Goal: Browse casually: Explore the website without a specific task or goal

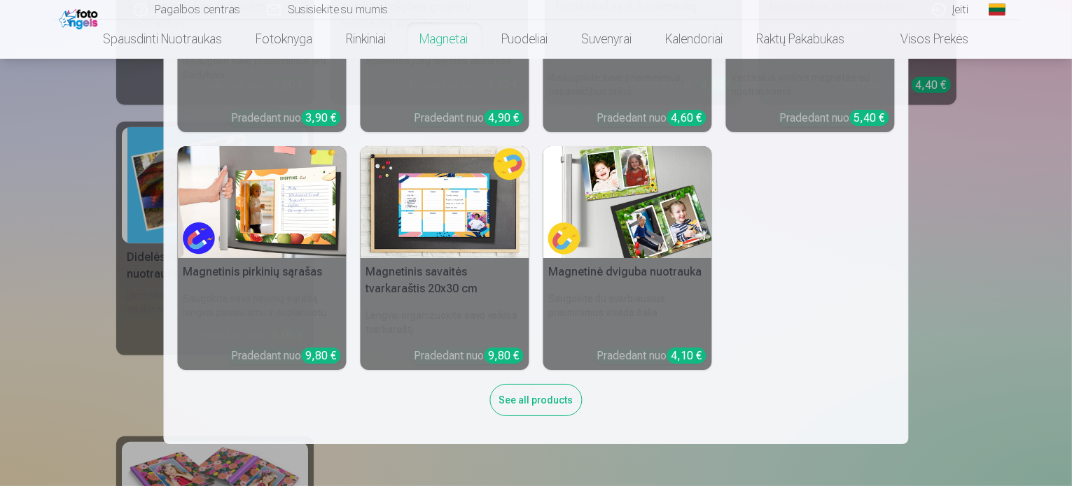
scroll to position [840, 0]
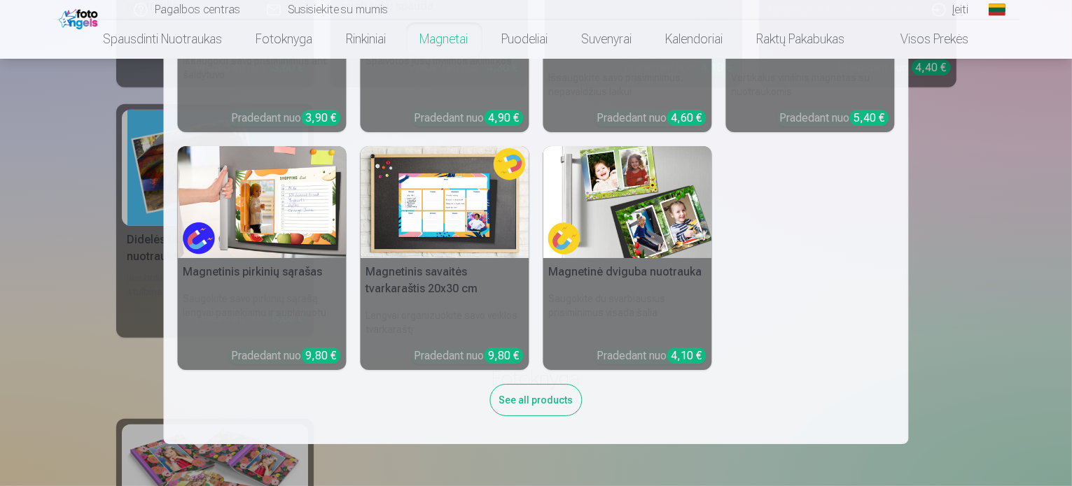
click at [1004, 361] on nav "Personalizuoti fotomagnetai Išsaugokit savo prisiminimus ant šaldytuvo Pradedan…" at bounding box center [536, 252] width 1072 height 386
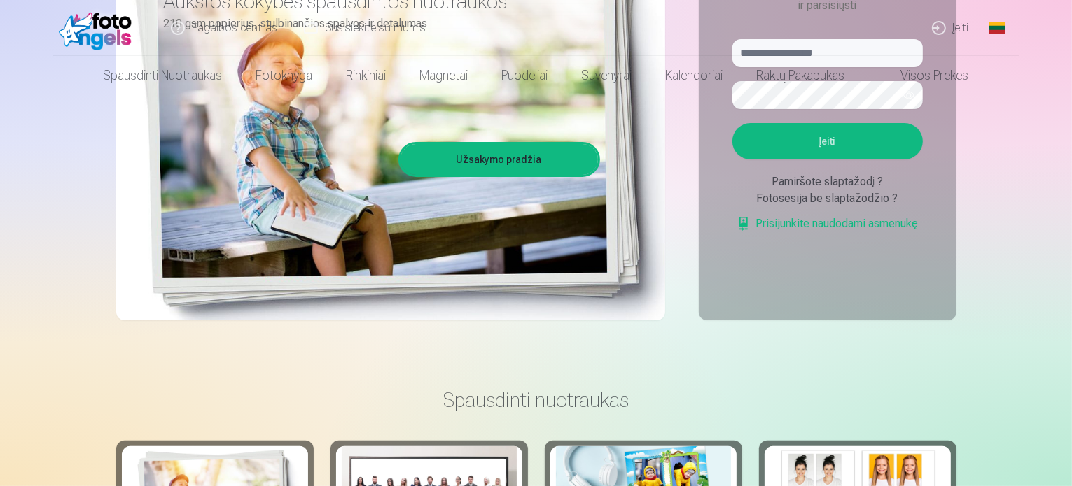
scroll to position [0, 0]
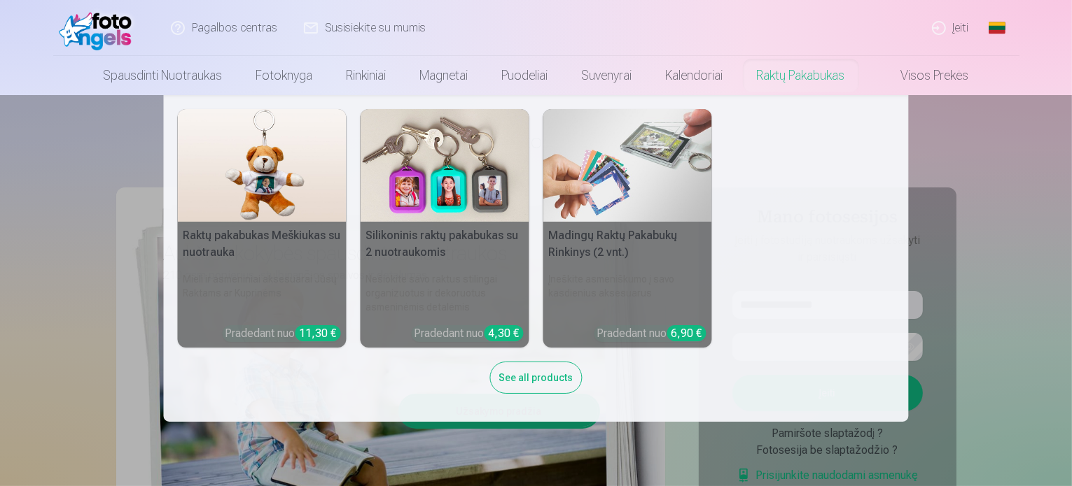
click at [1011, 169] on nav "Raktų pakabukas Meškiukas su nuotrauka Mieli ir asmeniniai aksesuarai Jūsų Rakt…" at bounding box center [536, 258] width 1072 height 327
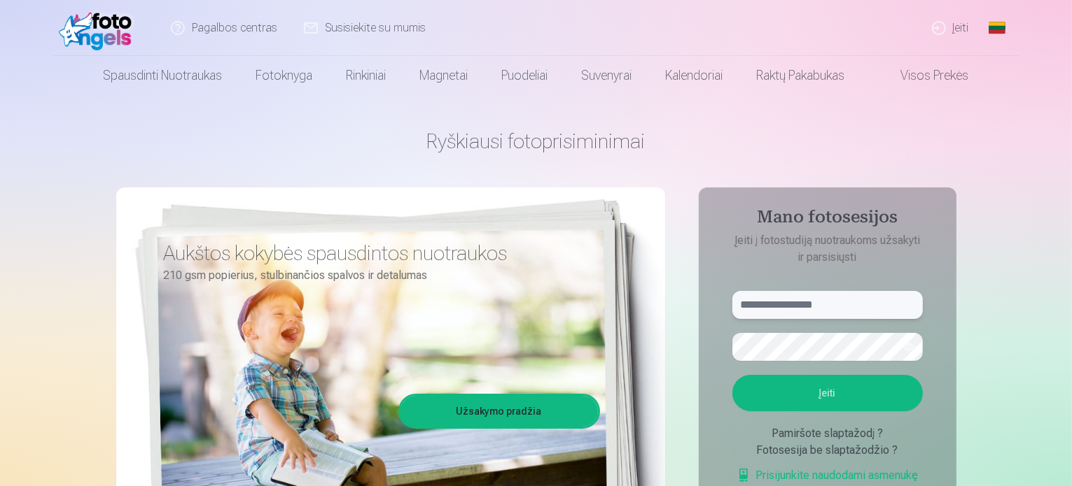
click at [814, 302] on input "text" at bounding box center [827, 305] width 190 height 28
type input "**********"
click at [759, 401] on button "Įeiti" at bounding box center [827, 393] width 190 height 36
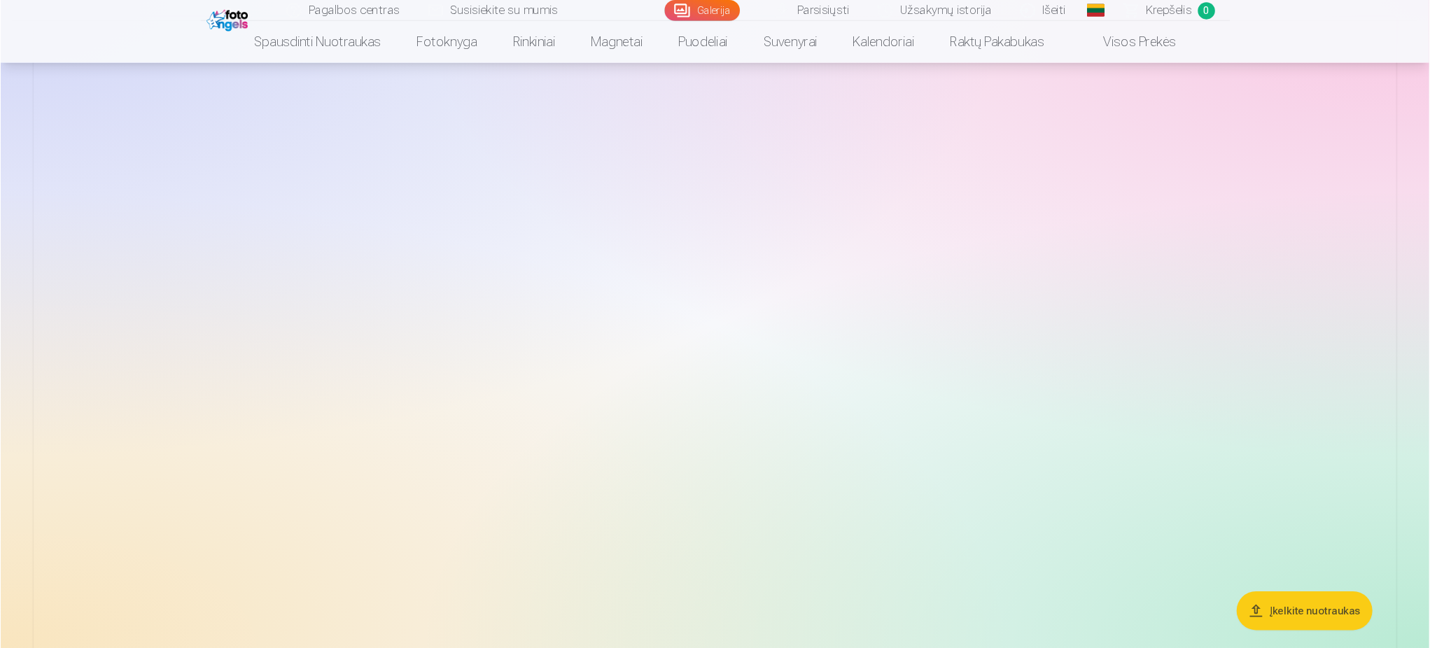
scroll to position [139, 0]
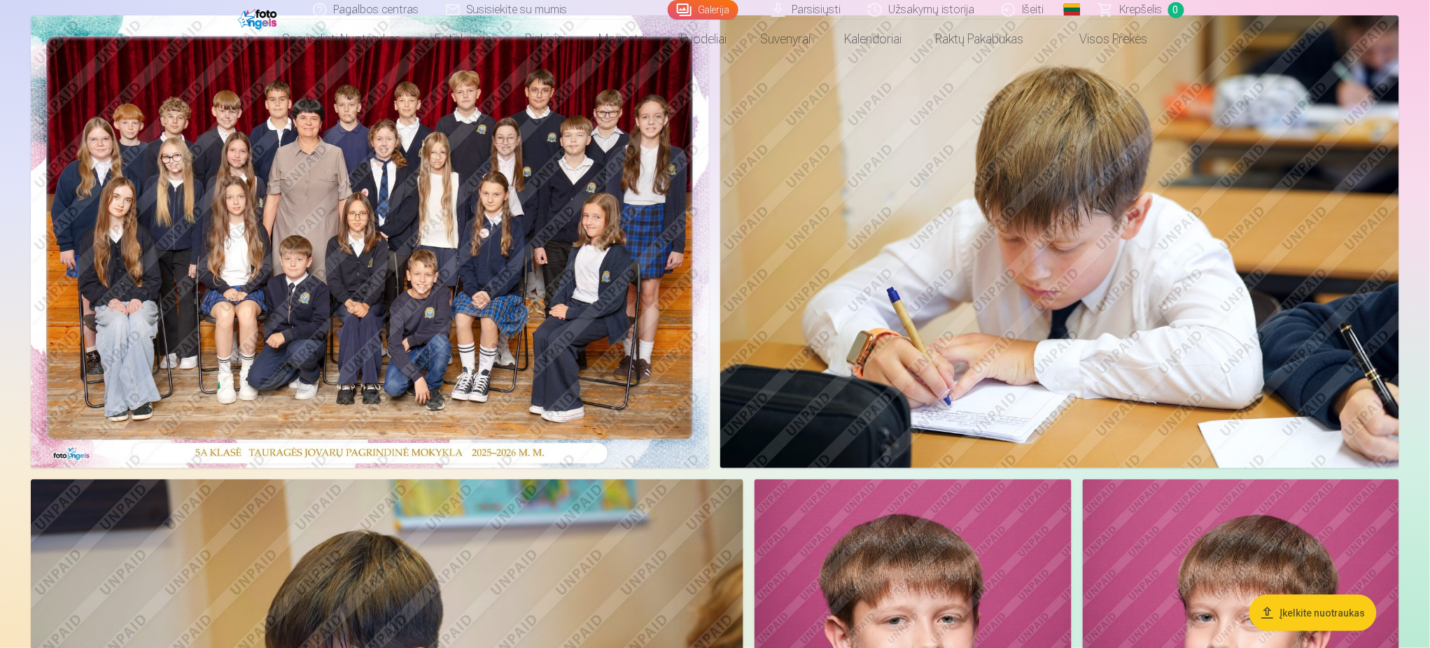
click at [480, 290] on img at bounding box center [370, 241] width 678 height 453
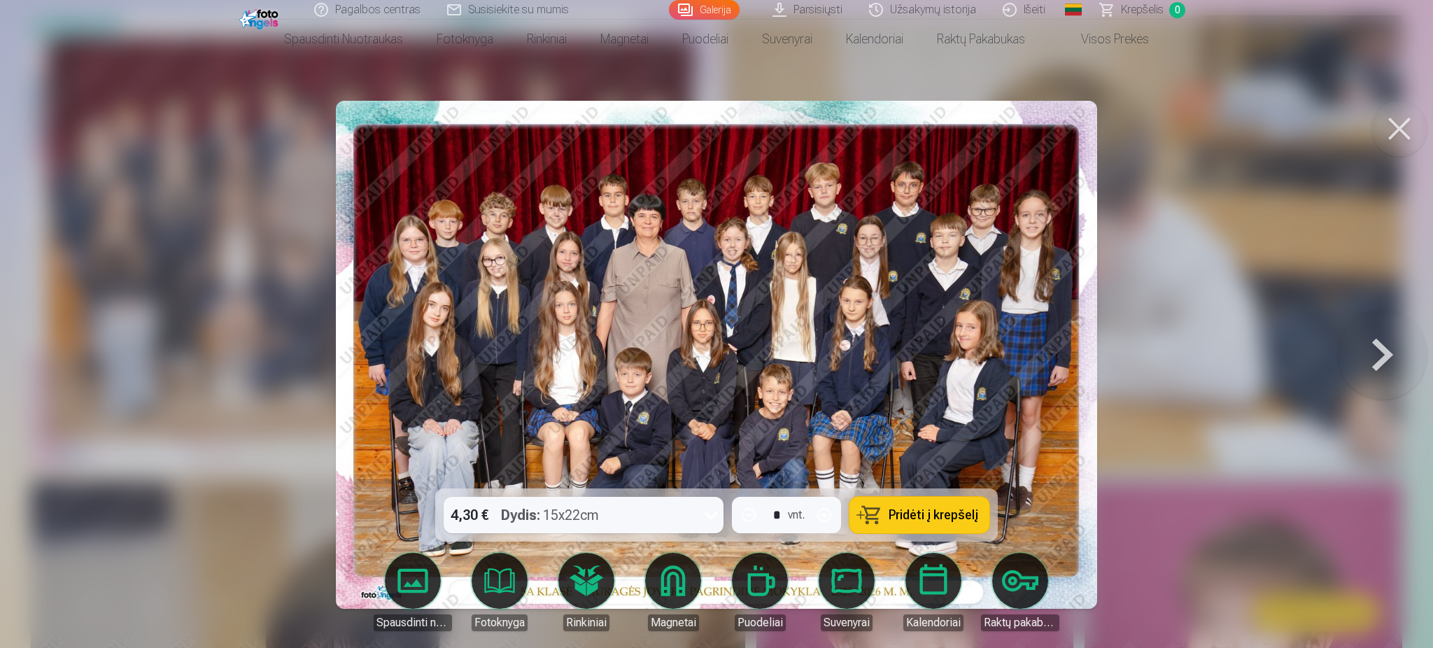
click at [1071, 107] on button at bounding box center [1400, 129] width 56 height 56
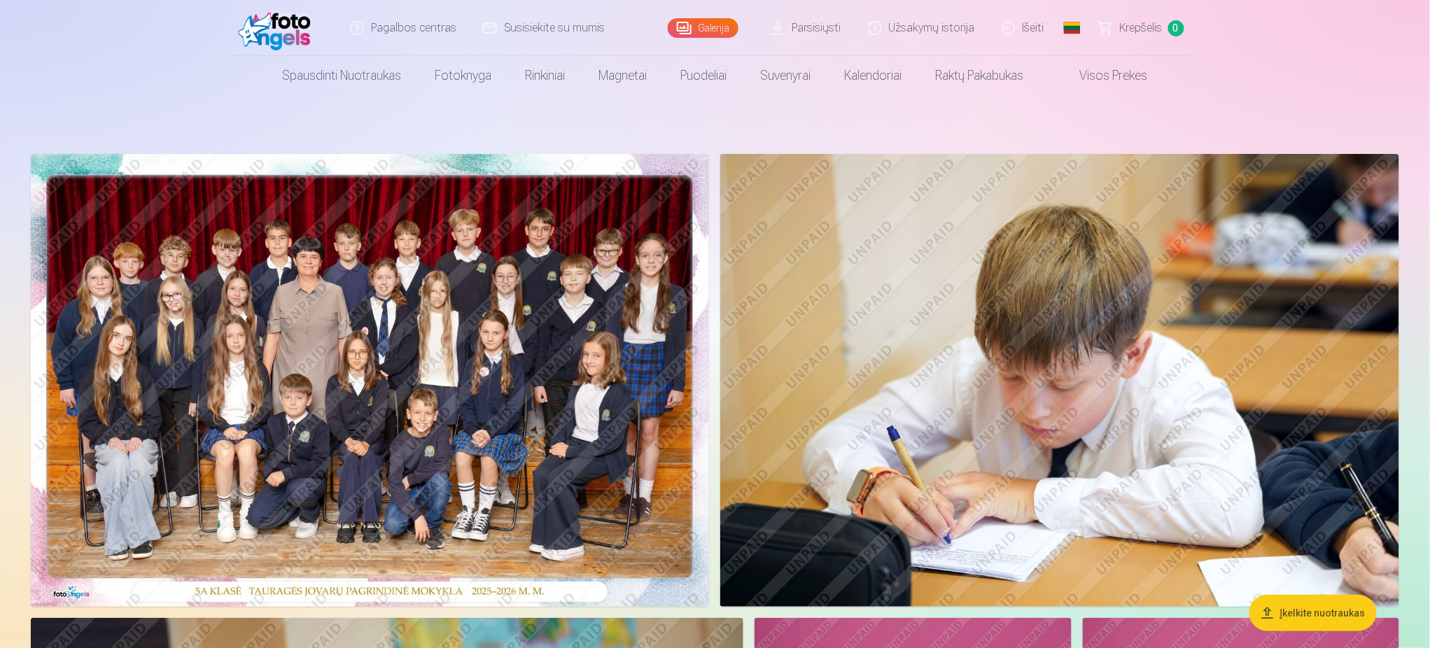
click at [484, 323] on img at bounding box center [370, 380] width 678 height 453
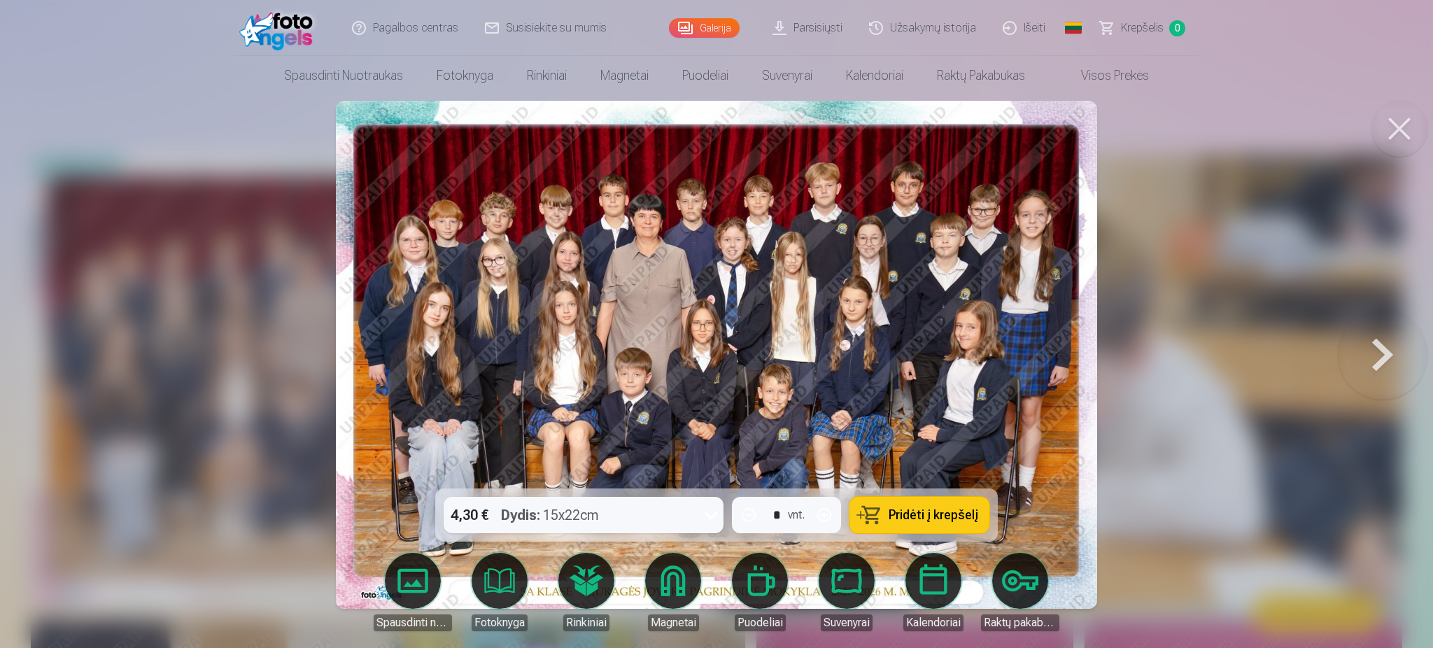
click at [1071, 344] on button at bounding box center [1383, 354] width 90 height 239
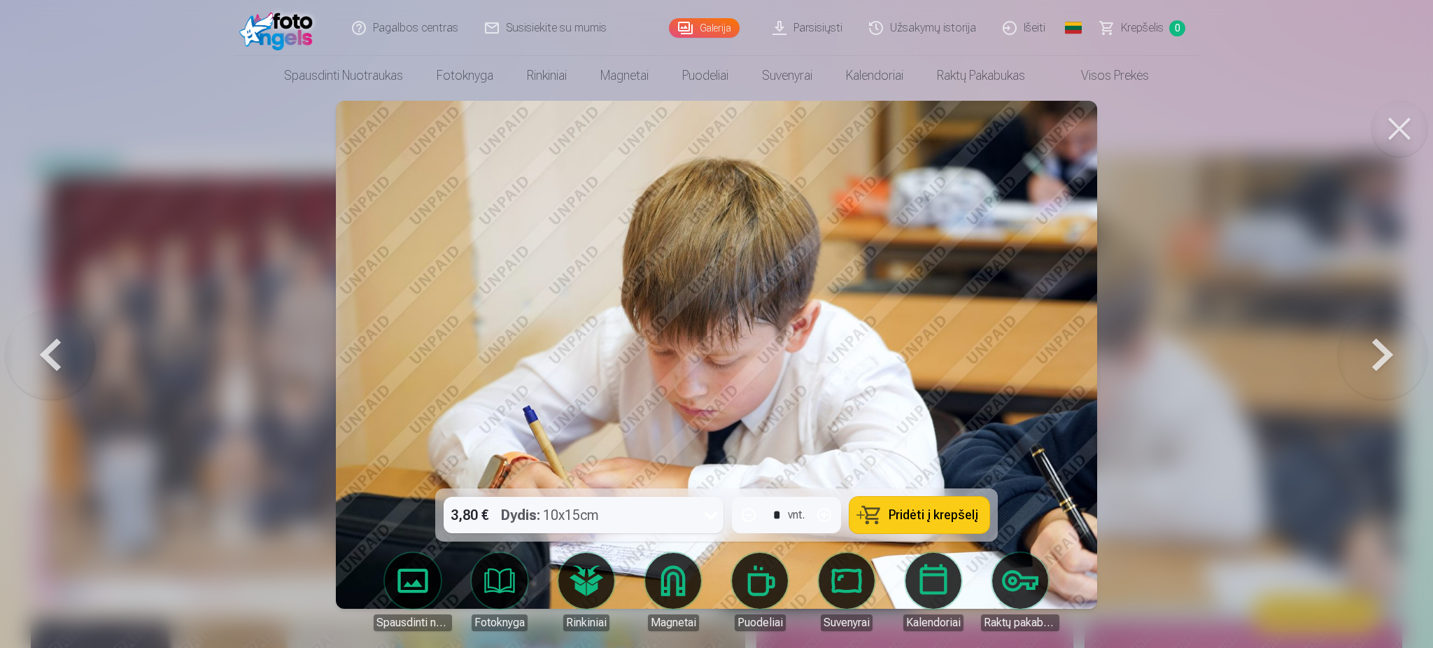
click at [1071, 344] on button at bounding box center [1383, 354] width 90 height 239
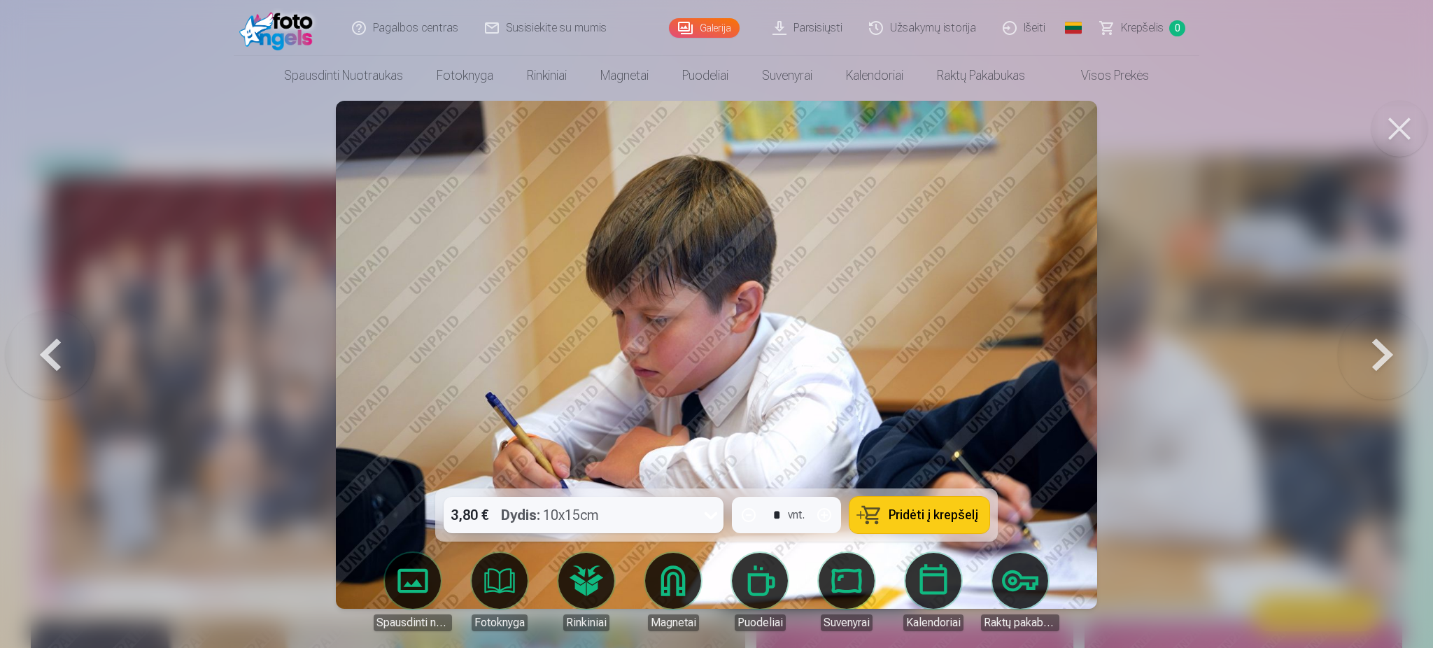
click at [1071, 344] on button at bounding box center [1383, 354] width 90 height 239
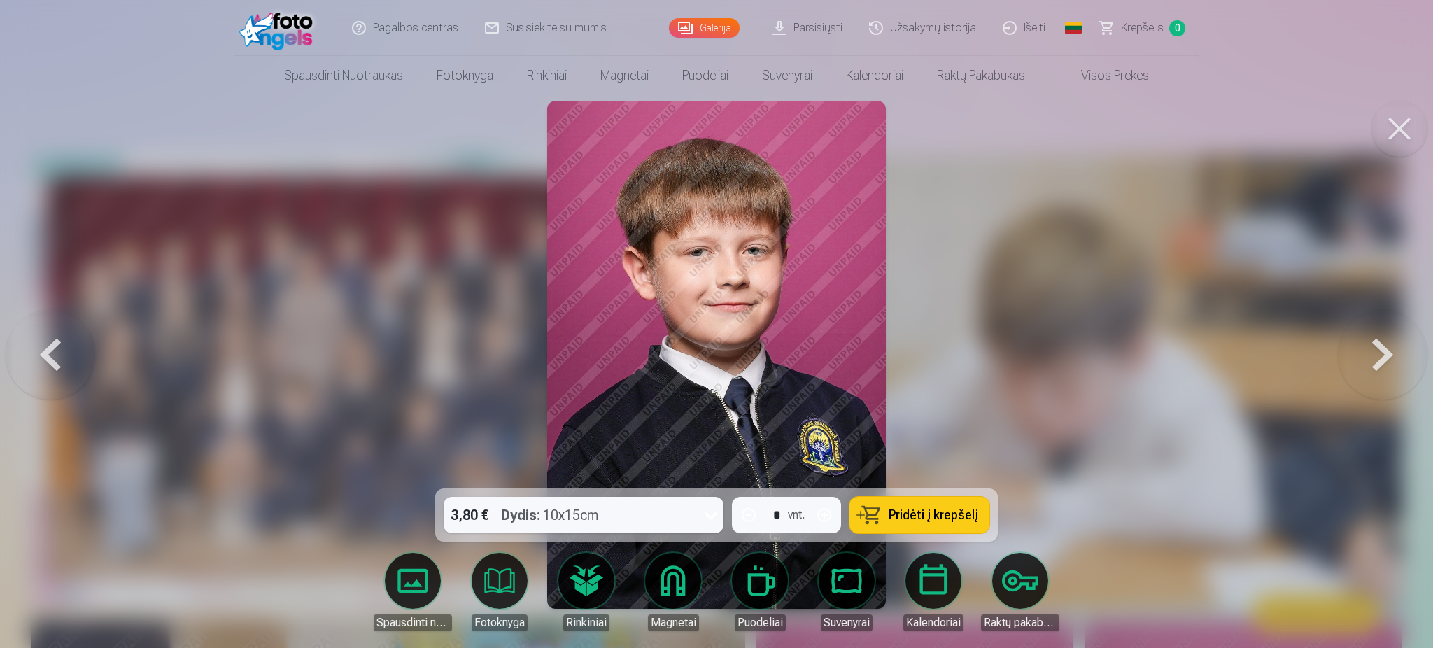
click at [1071, 344] on button at bounding box center [1383, 354] width 90 height 239
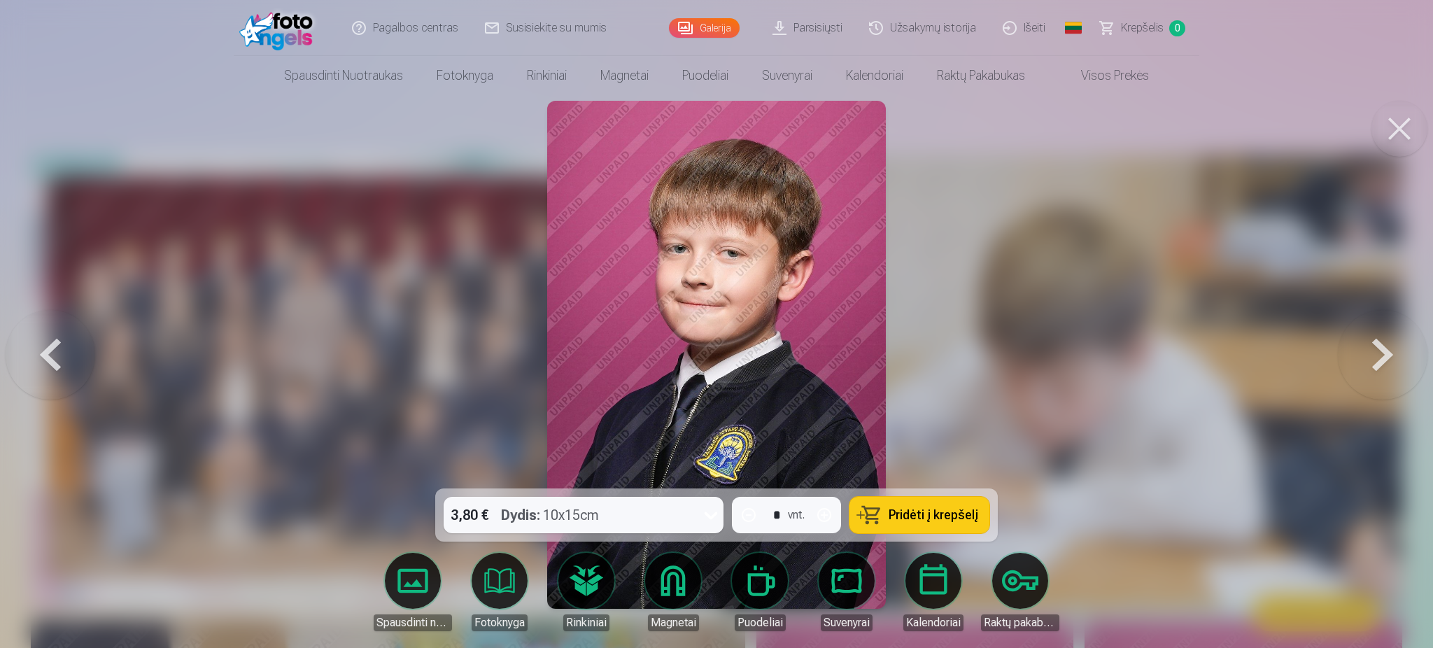
click at [1071, 344] on button at bounding box center [1383, 354] width 90 height 239
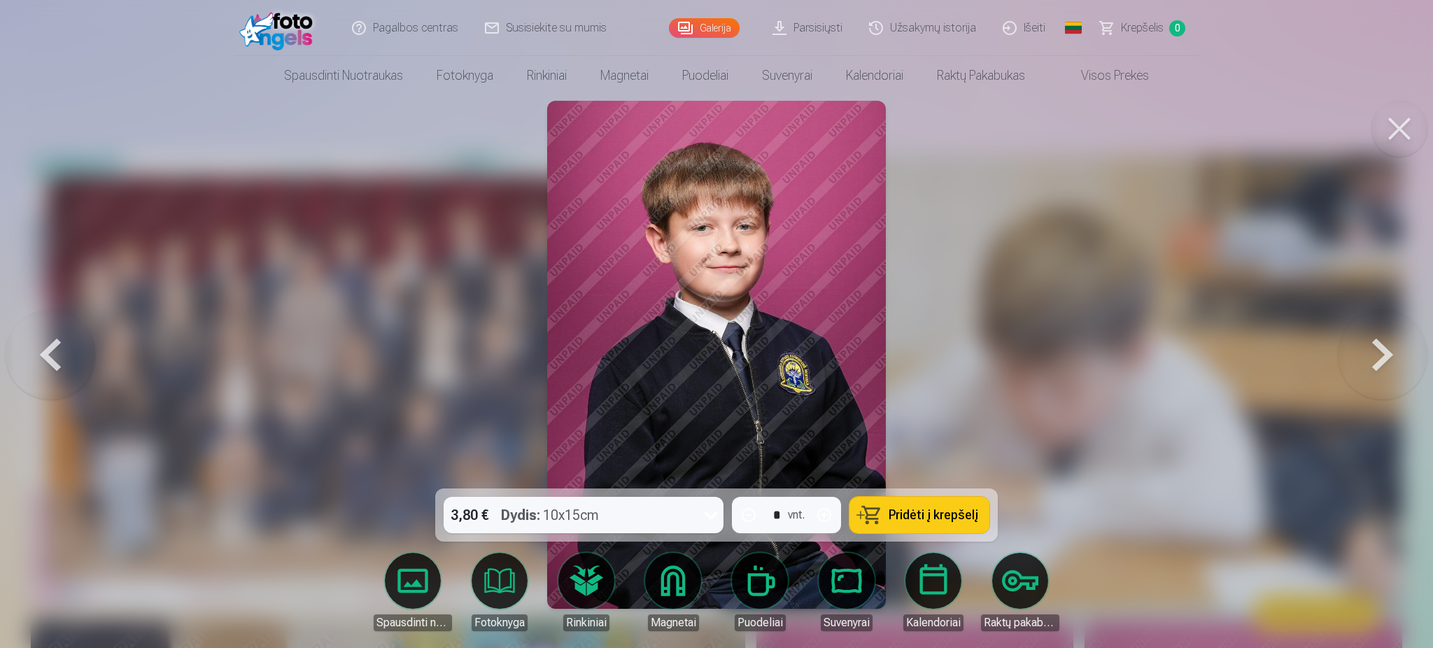
click at [36, 345] on button at bounding box center [51, 354] width 90 height 239
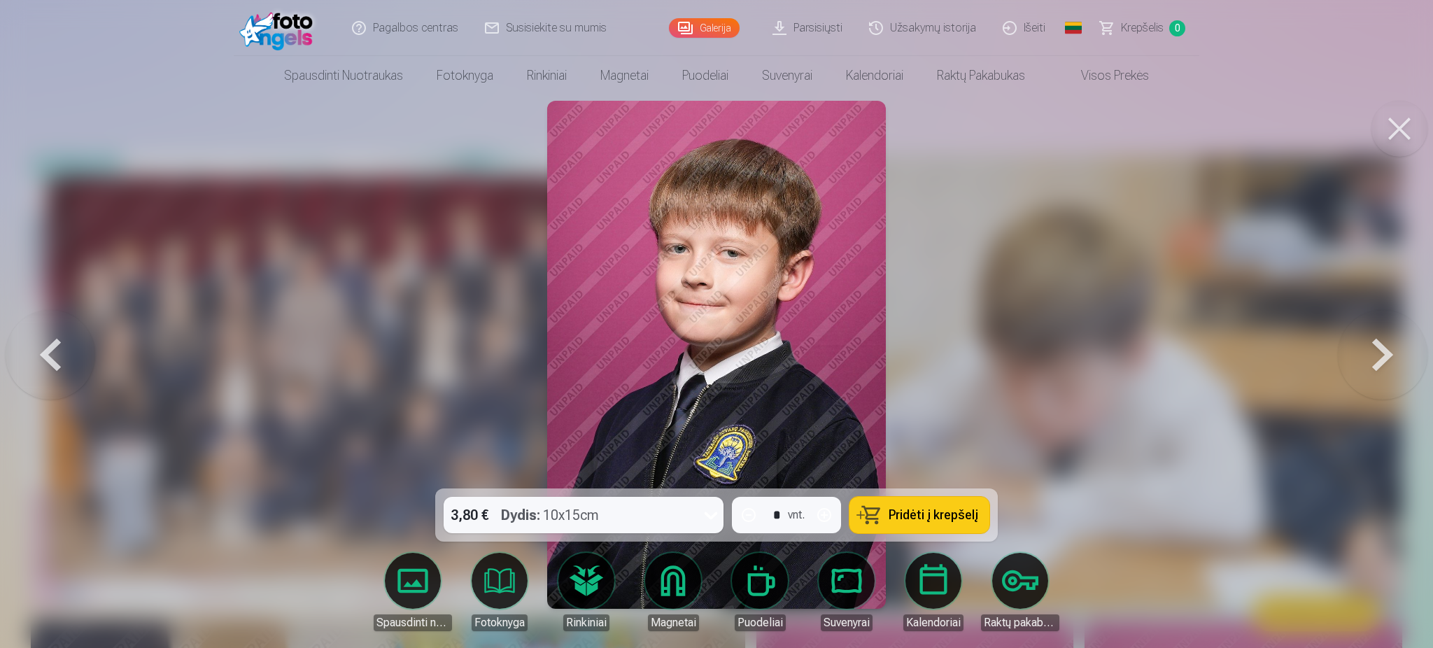
click at [36, 345] on button at bounding box center [51, 354] width 90 height 239
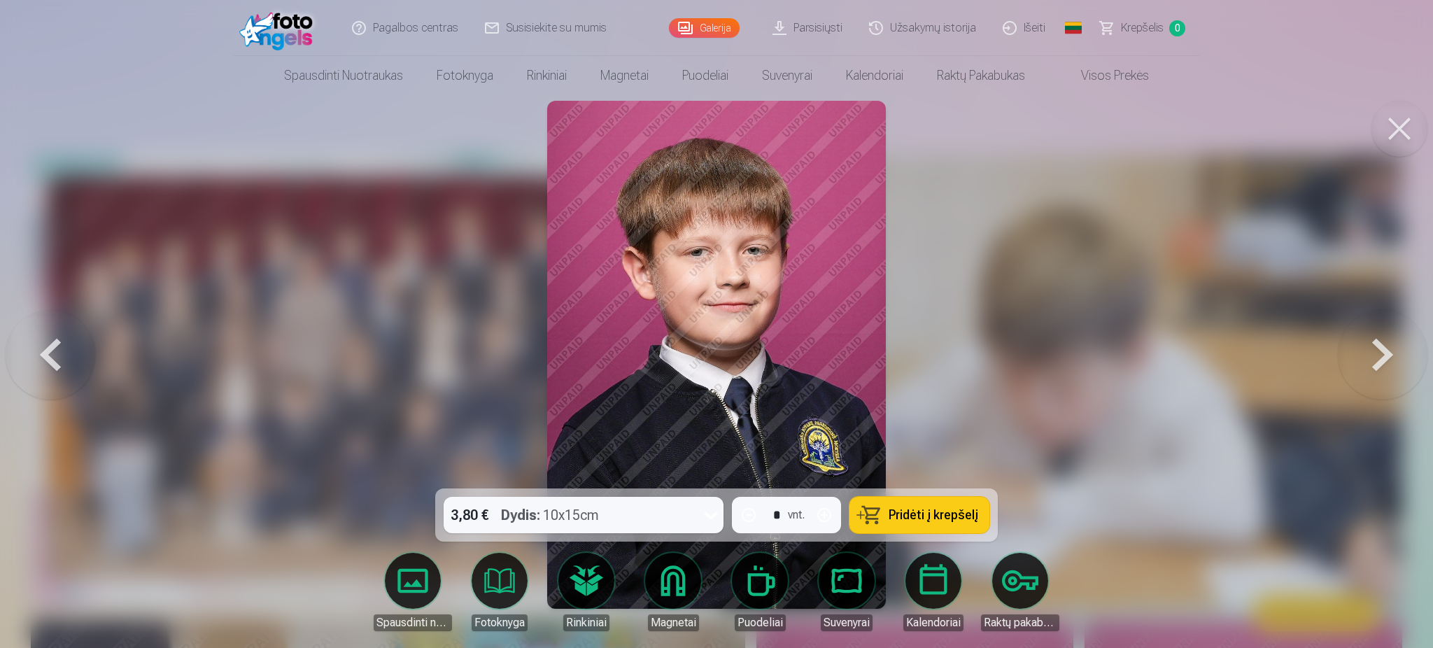
click at [1071, 351] on button at bounding box center [1383, 354] width 90 height 239
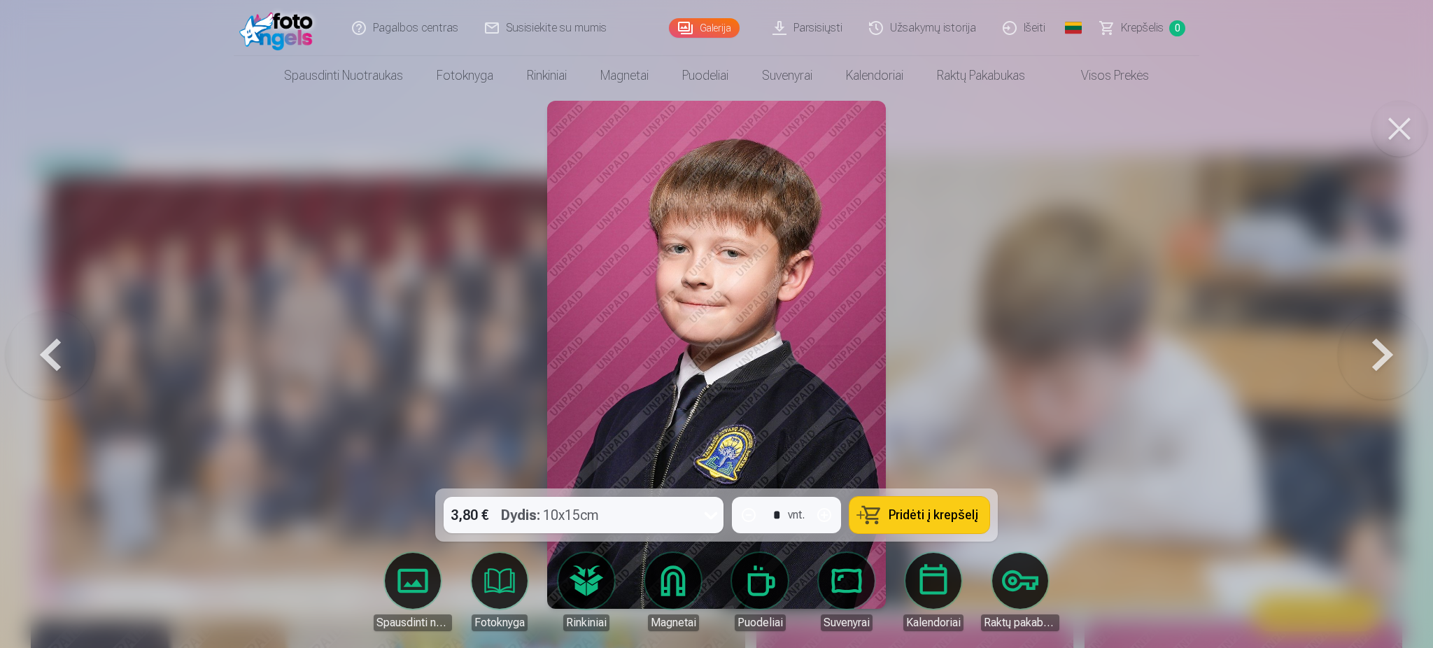
click at [1071, 349] on button at bounding box center [1383, 354] width 90 height 239
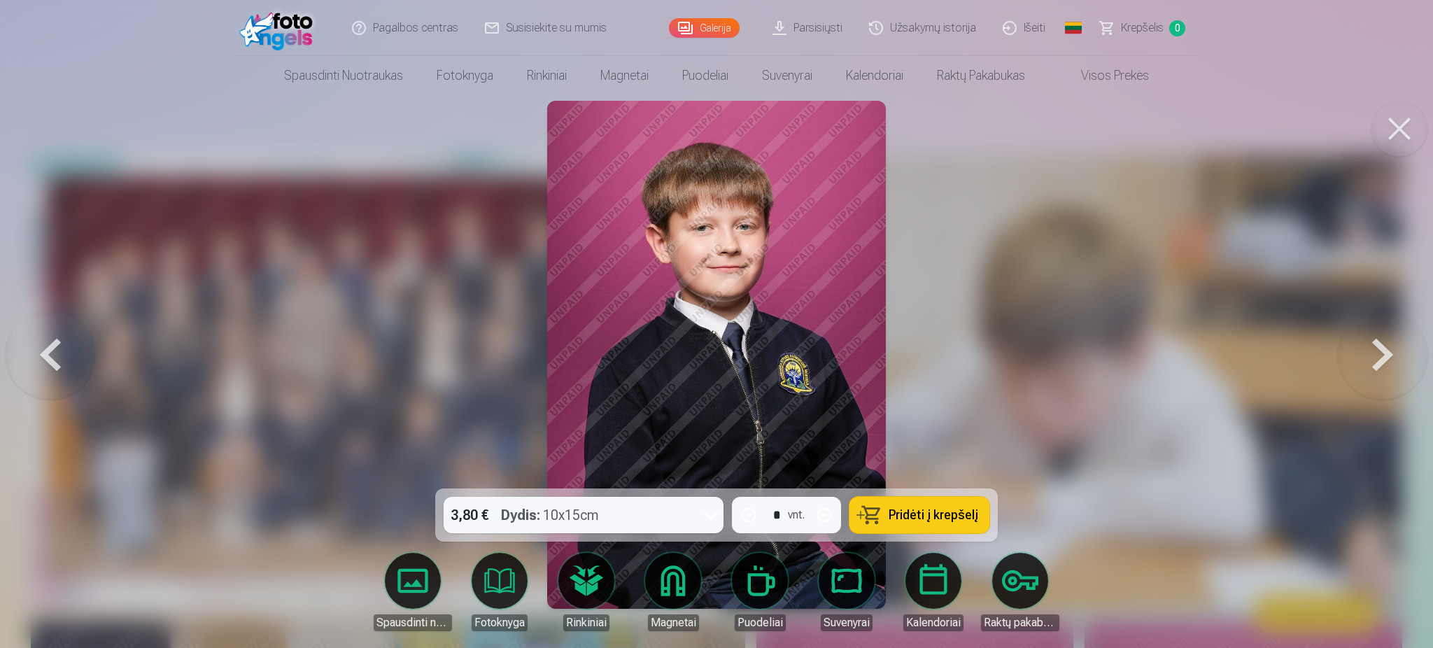
click at [1071, 349] on button at bounding box center [1383, 354] width 90 height 239
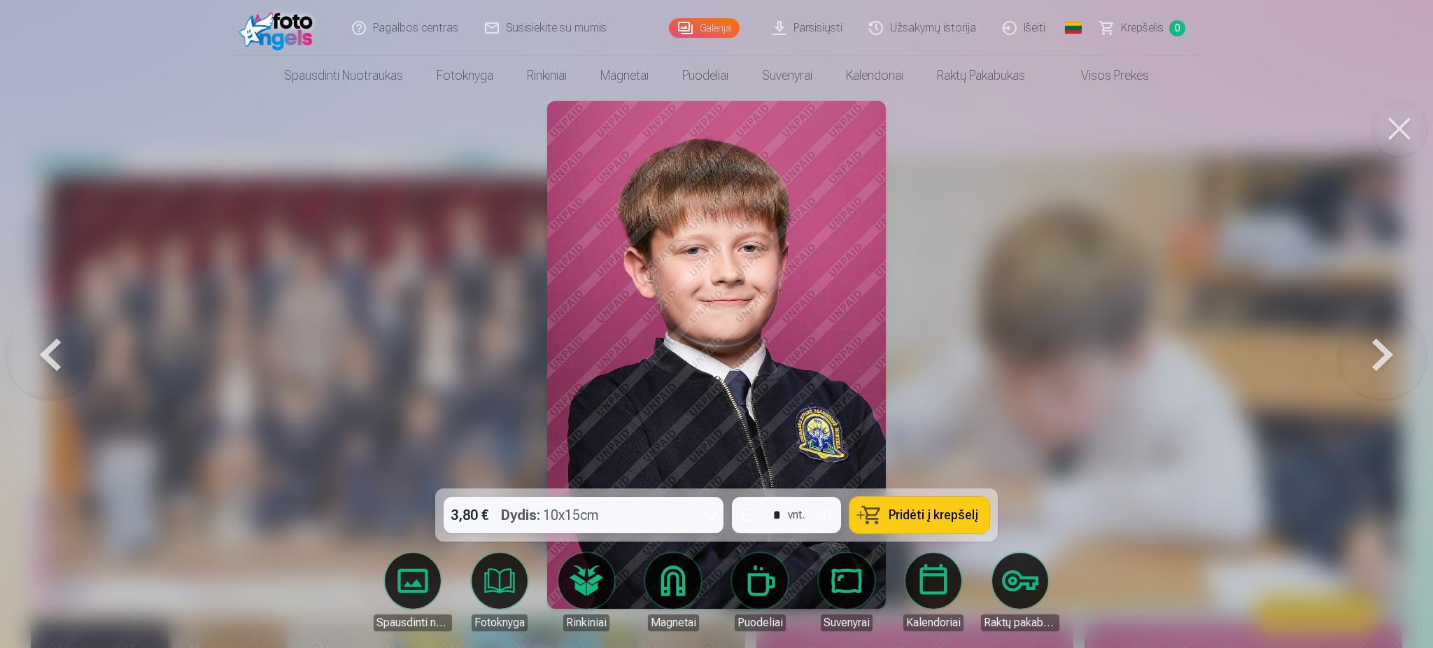
click at [1071, 349] on button at bounding box center [1383, 354] width 90 height 239
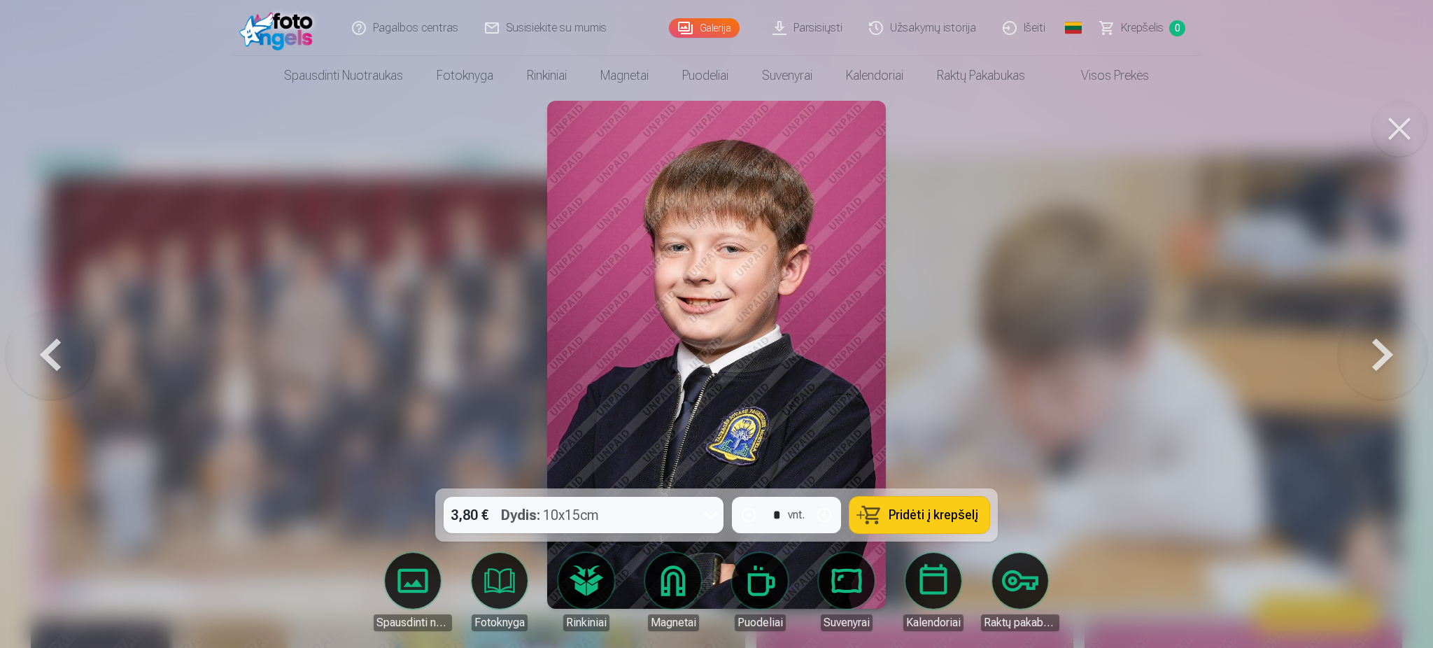
click at [1071, 353] on button at bounding box center [1383, 354] width 90 height 239
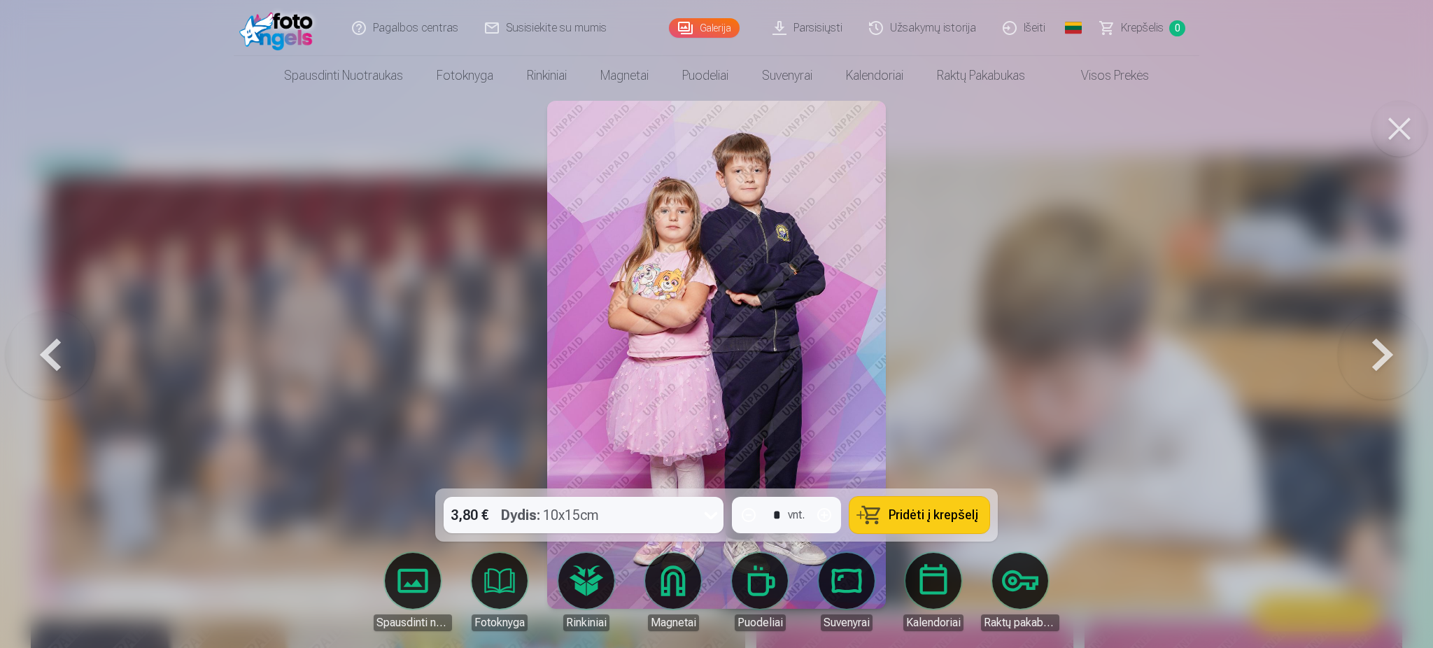
click at [1071, 353] on button at bounding box center [1383, 354] width 90 height 239
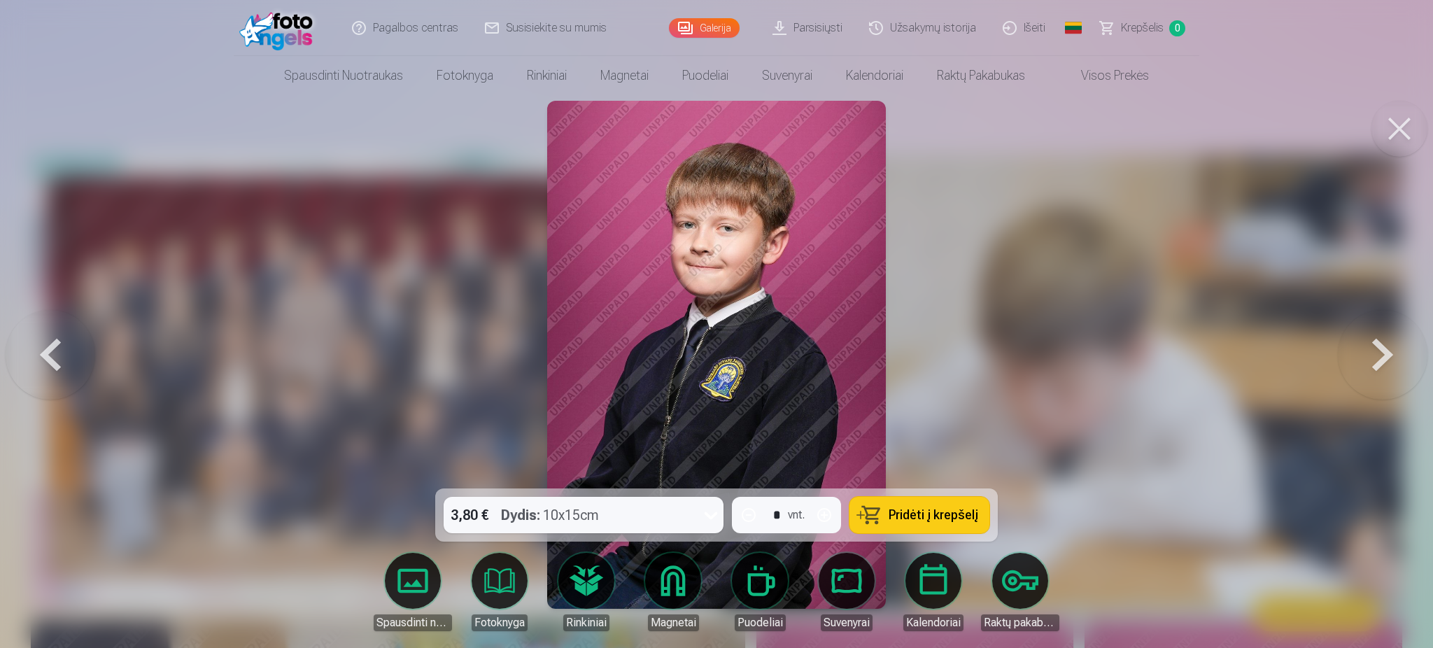
click at [1071, 361] on button at bounding box center [1383, 354] width 90 height 239
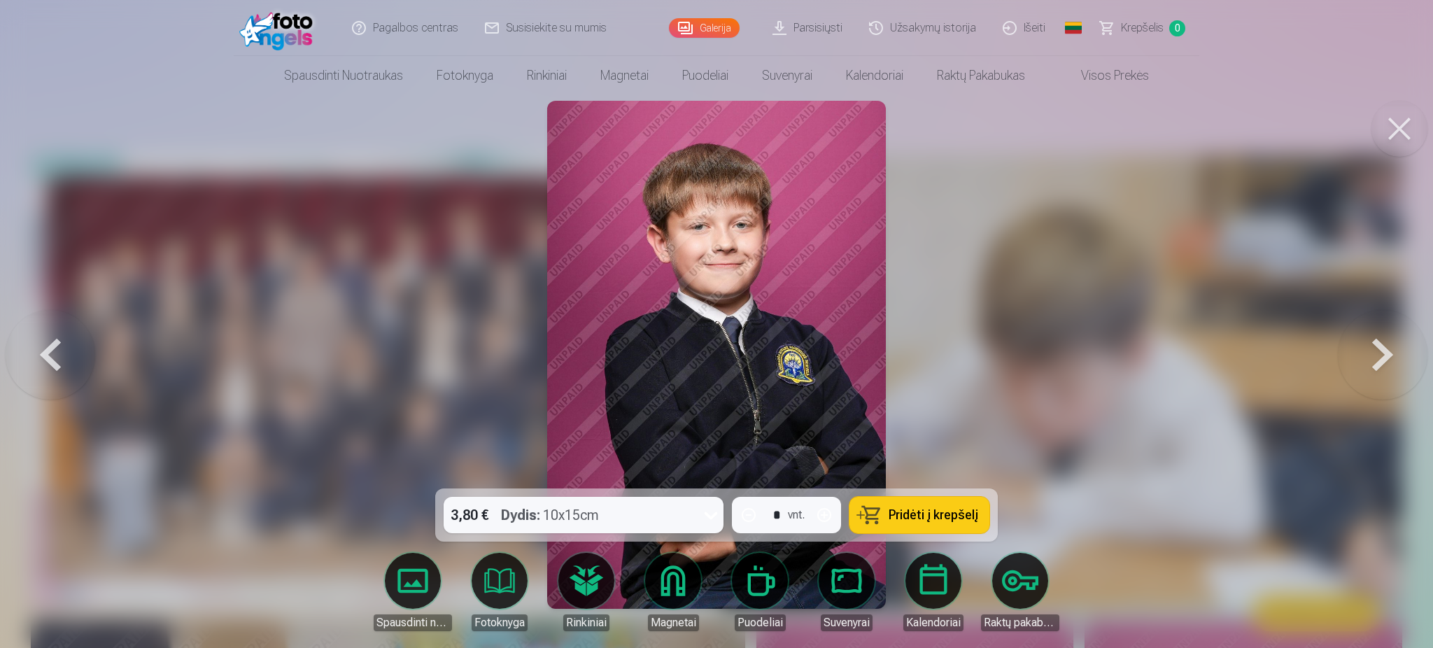
click at [1071, 361] on button at bounding box center [1383, 354] width 90 height 239
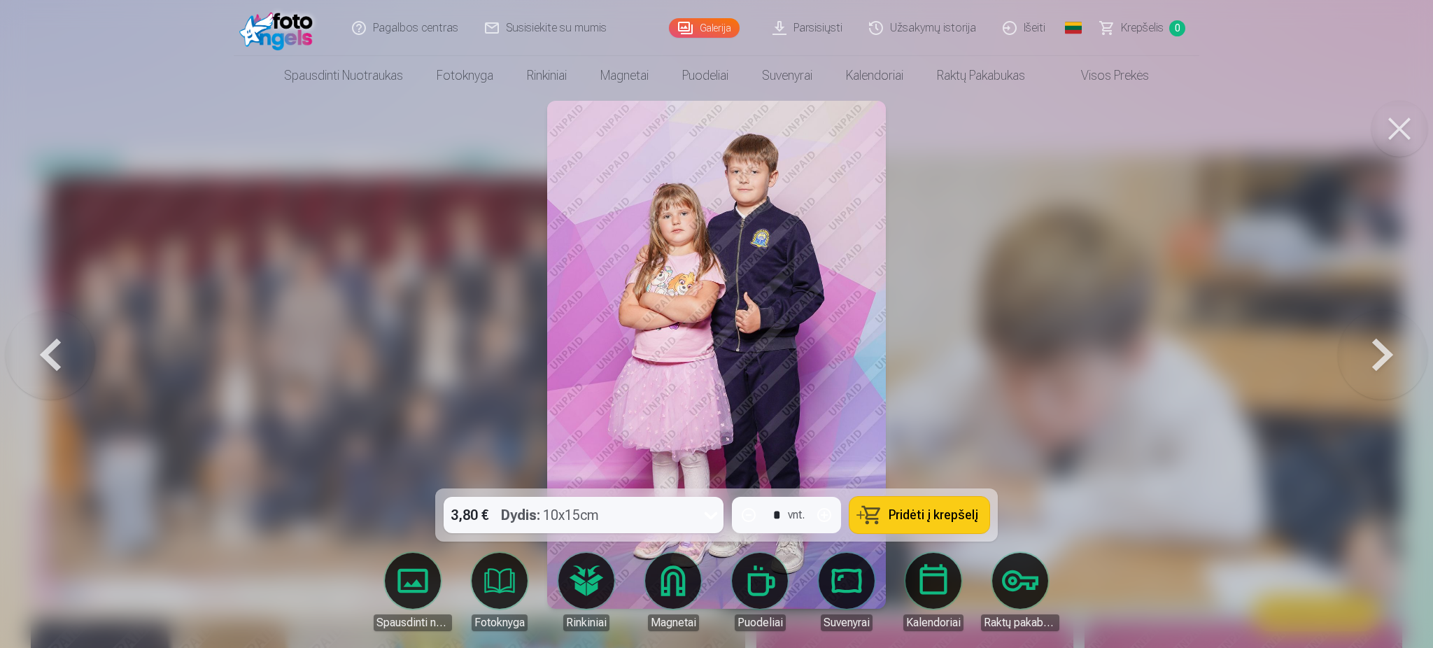
click at [1071, 361] on button at bounding box center [1383, 354] width 90 height 239
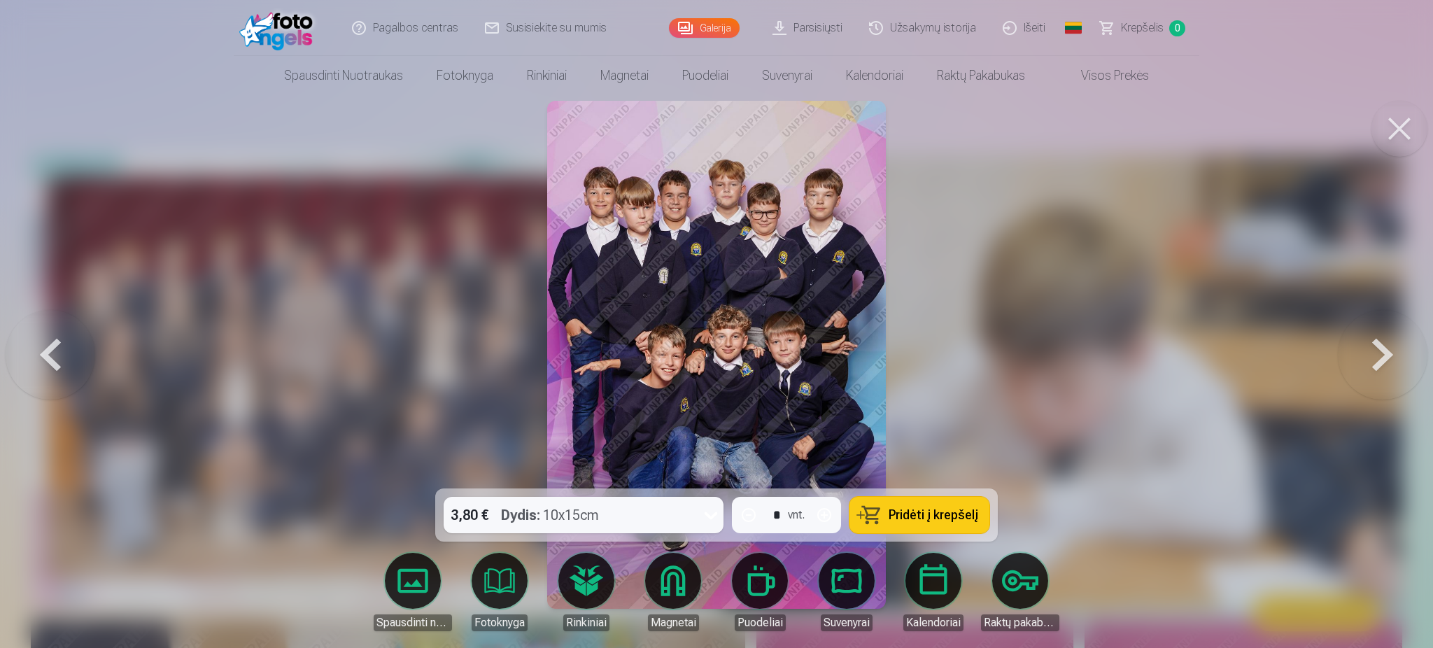
click at [1071, 365] on button at bounding box center [1383, 354] width 90 height 239
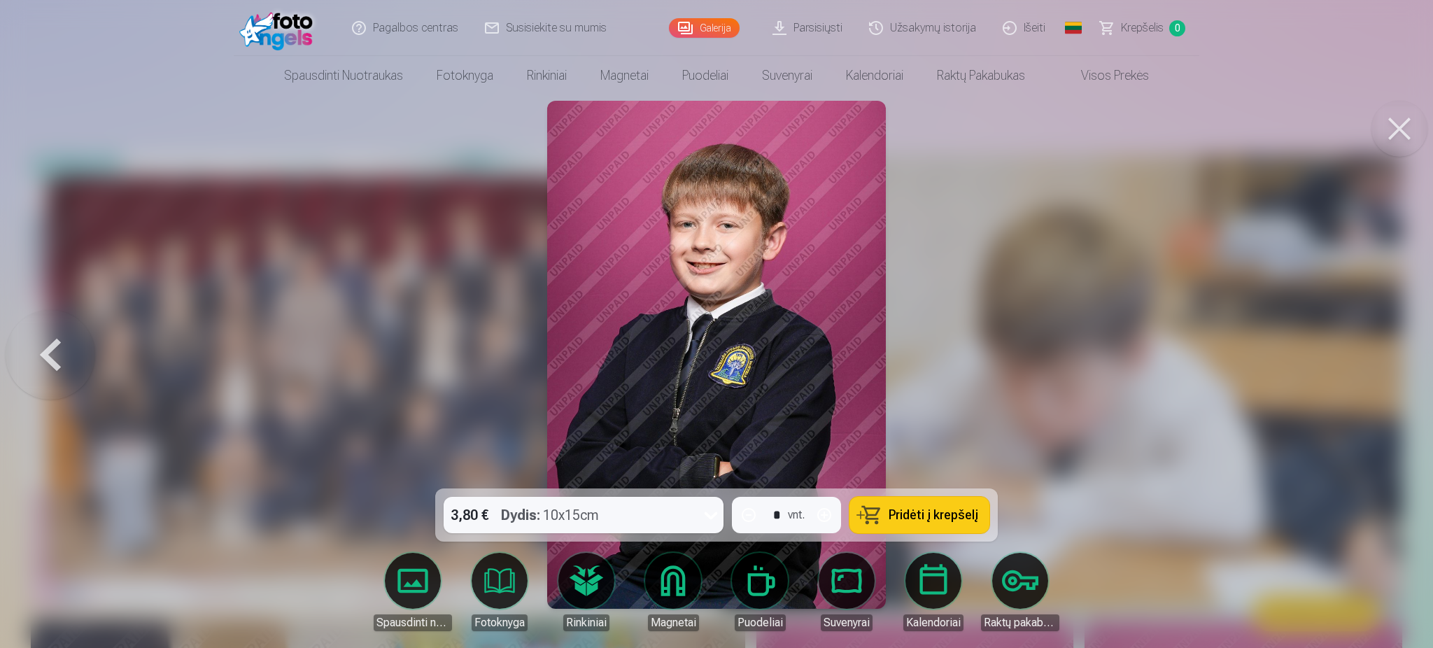
click at [84, 353] on button at bounding box center [51, 354] width 90 height 239
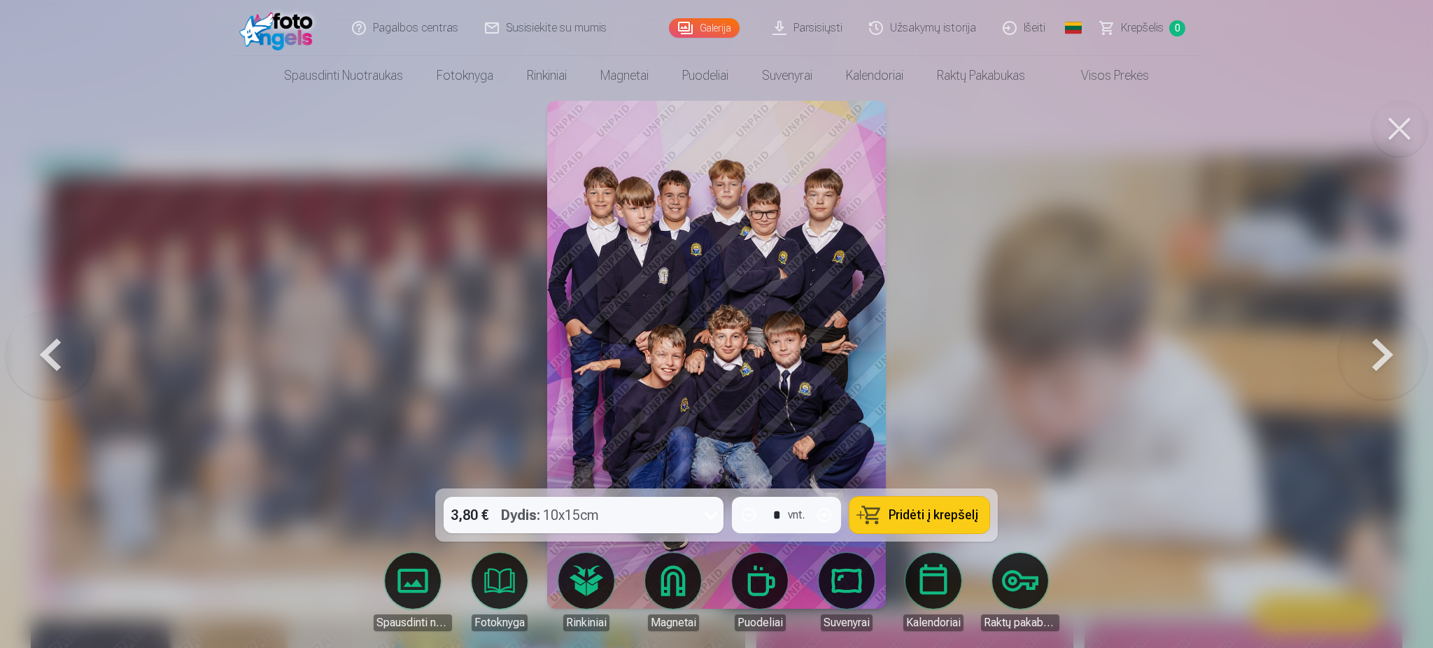
click at [80, 352] on button at bounding box center [51, 354] width 90 height 239
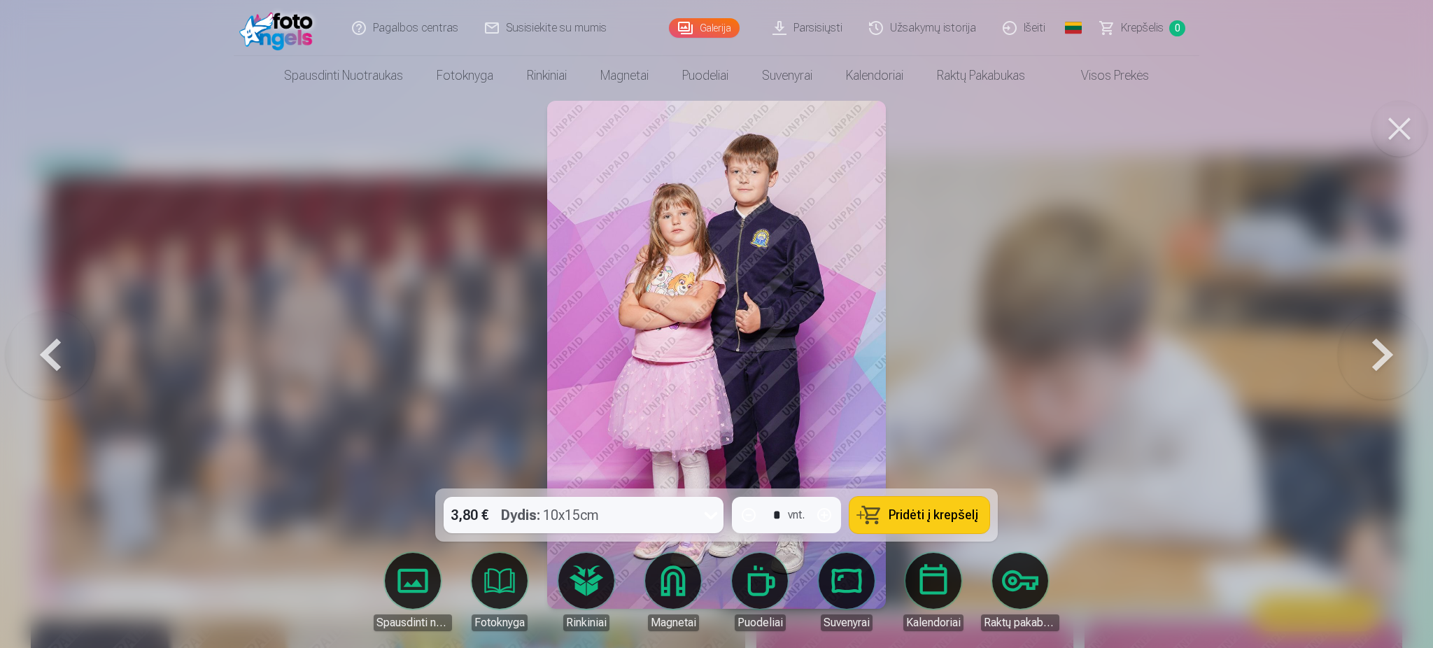
click at [80, 352] on button at bounding box center [51, 354] width 90 height 239
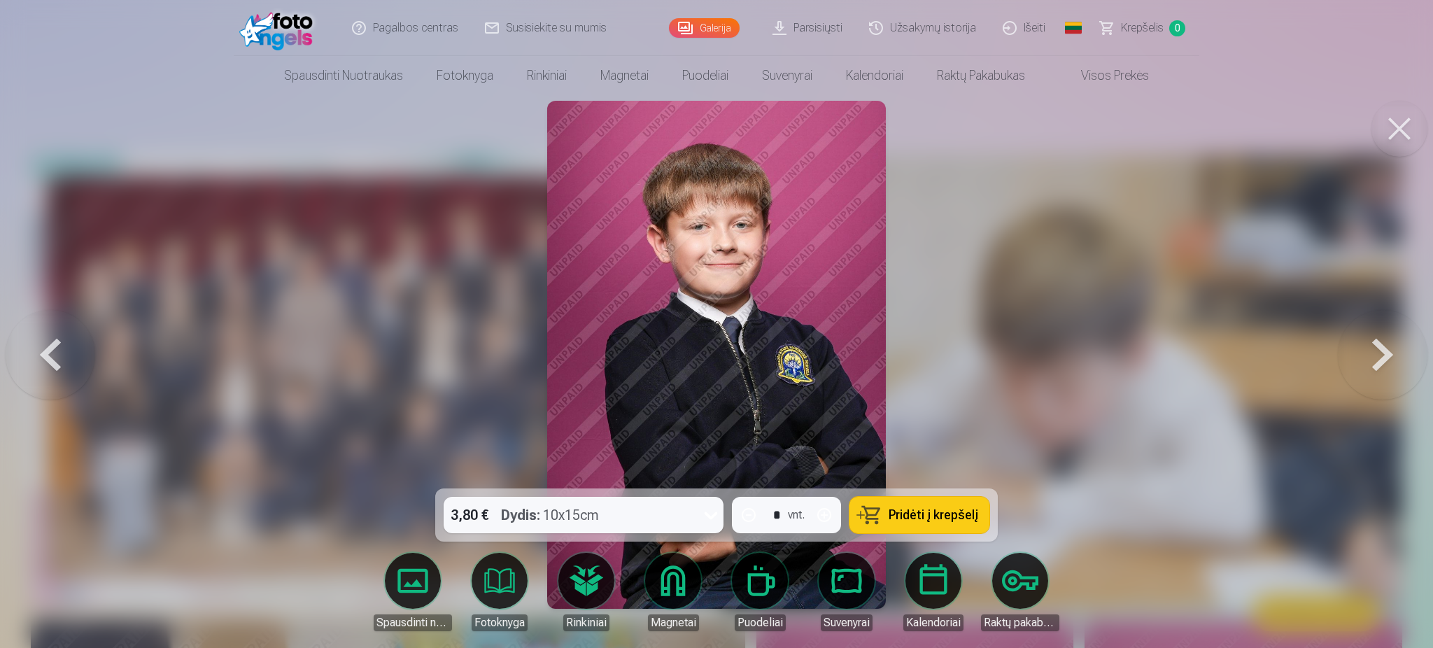
click at [79, 352] on button at bounding box center [51, 354] width 90 height 239
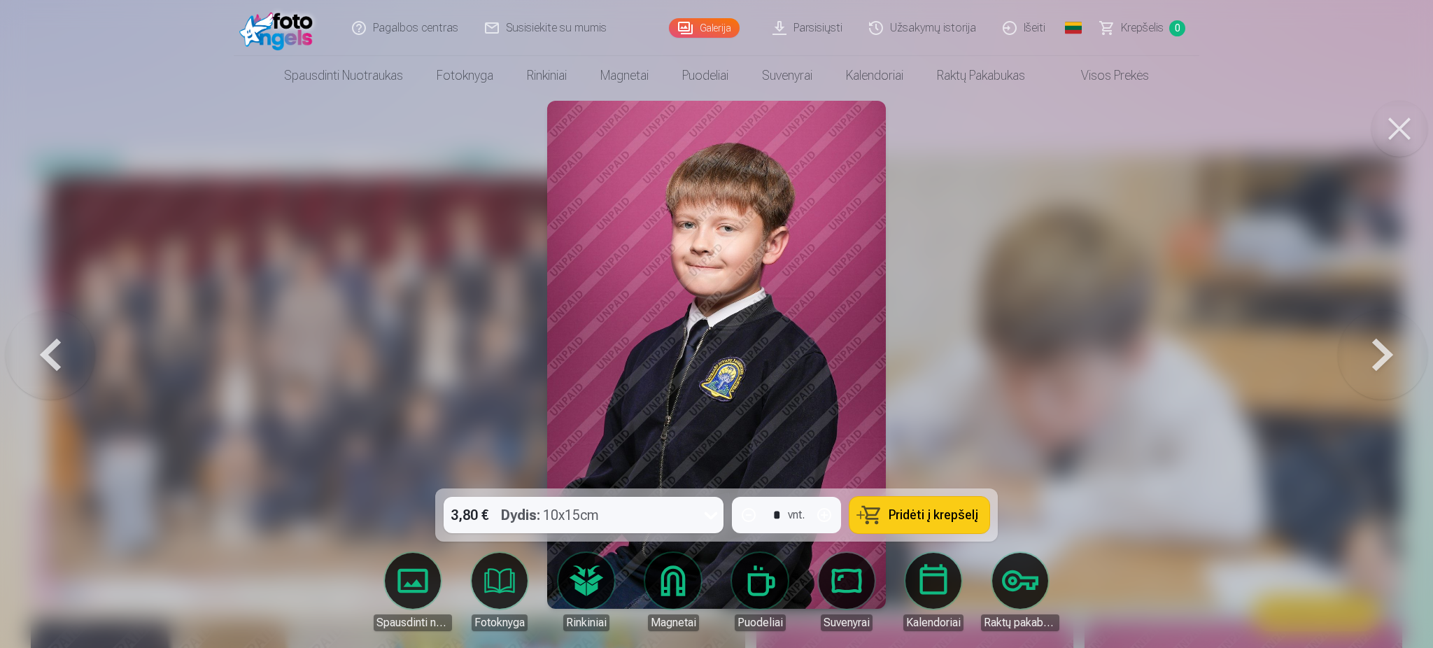
click at [79, 352] on button at bounding box center [51, 354] width 90 height 239
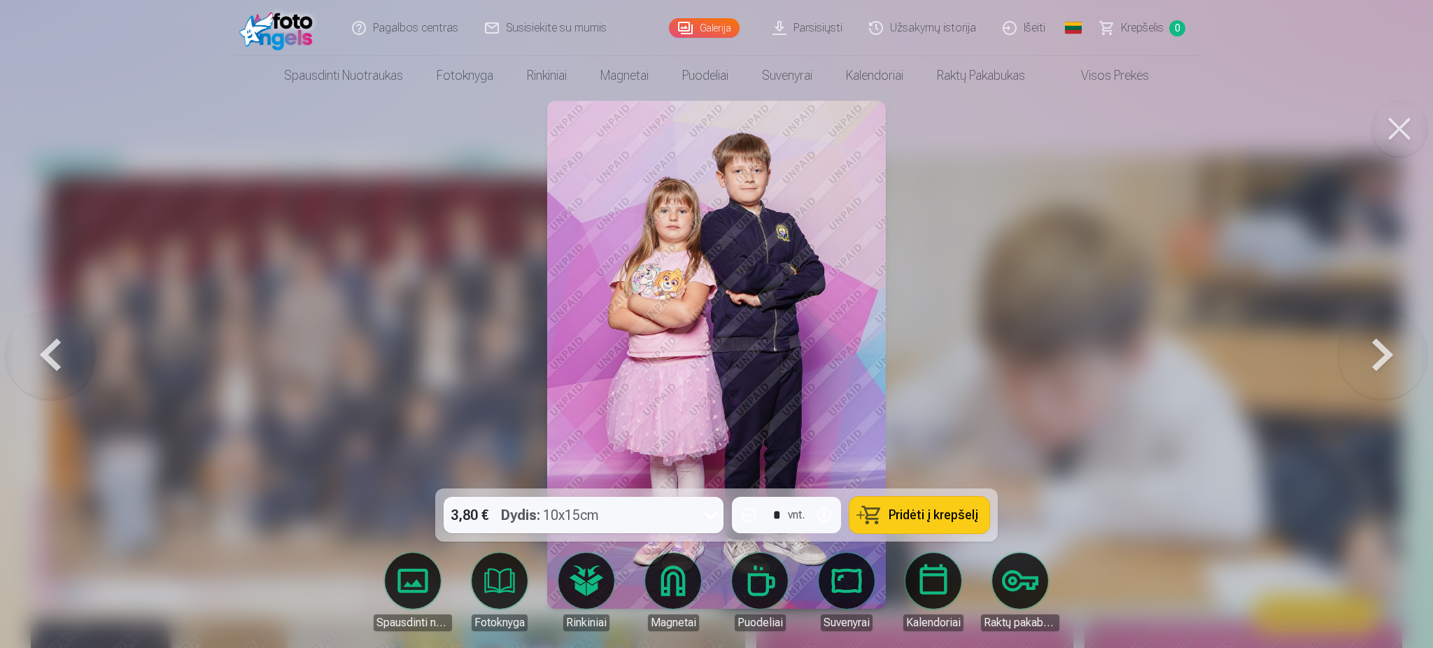
click at [1071, 342] on div at bounding box center [716, 324] width 1433 height 648
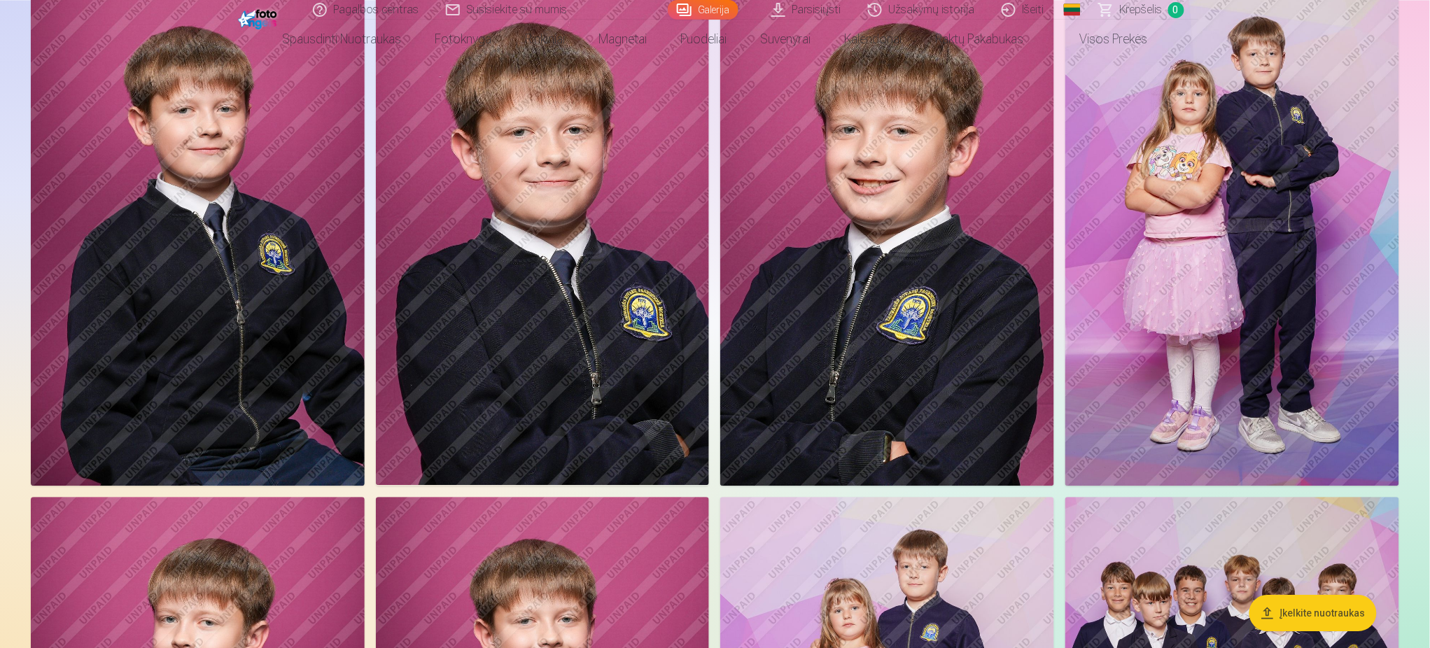
click at [1071, 352] on img at bounding box center [1232, 235] width 334 height 501
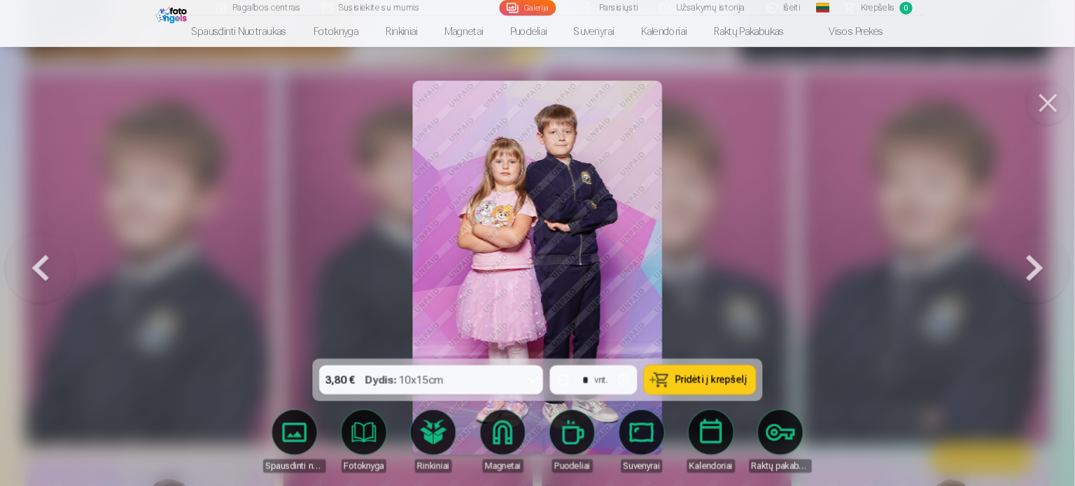
scroll to position [2396, 0]
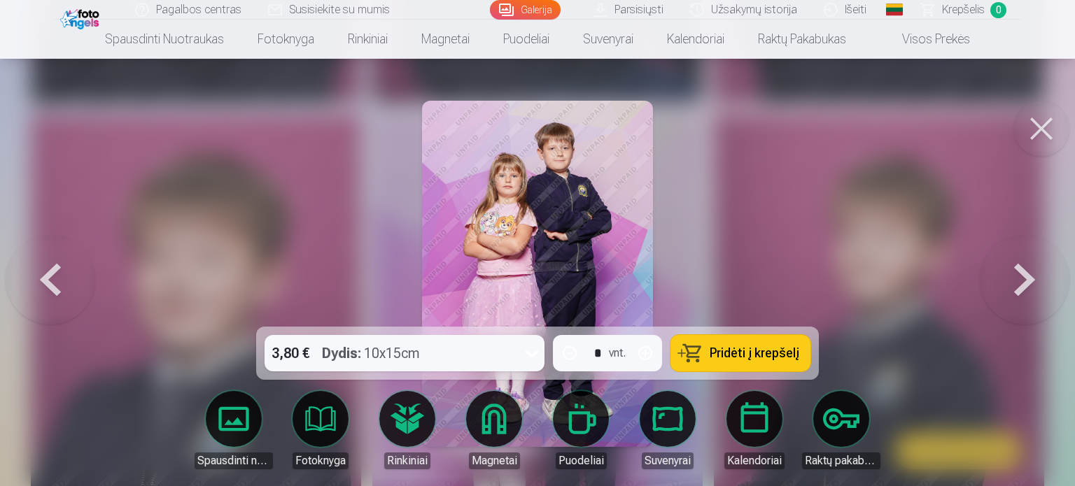
click at [1030, 279] on button at bounding box center [1025, 274] width 90 height 78
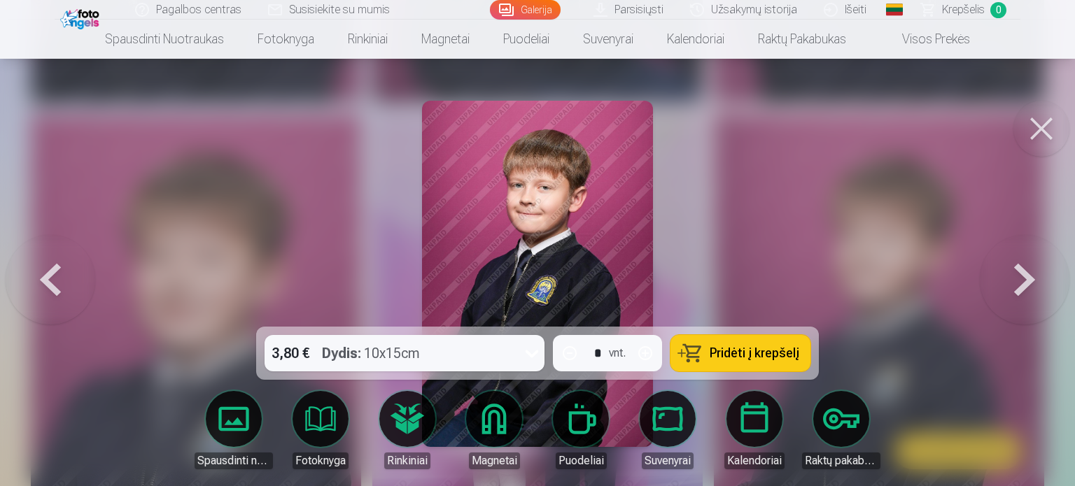
click at [1025, 276] on button at bounding box center [1025, 274] width 90 height 78
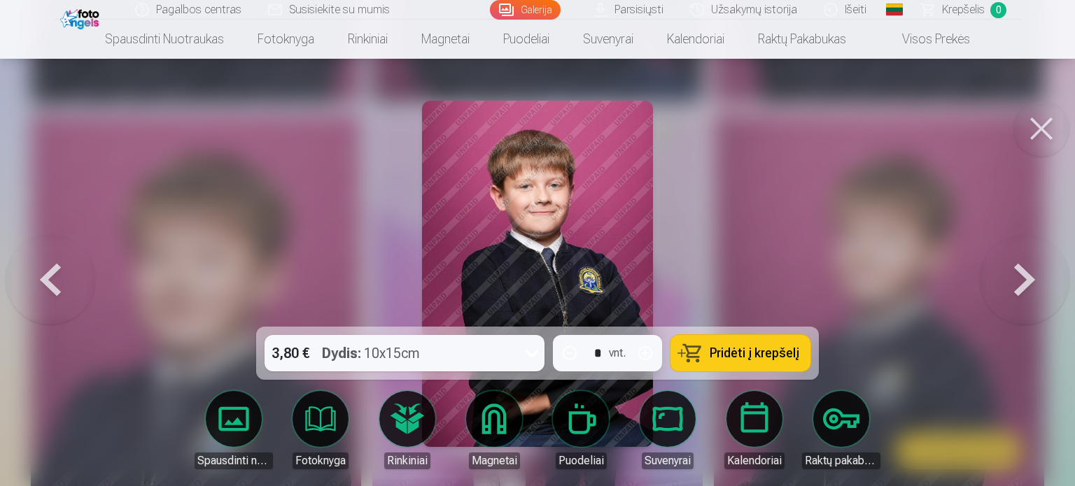
click at [1025, 276] on button at bounding box center [1025, 274] width 90 height 78
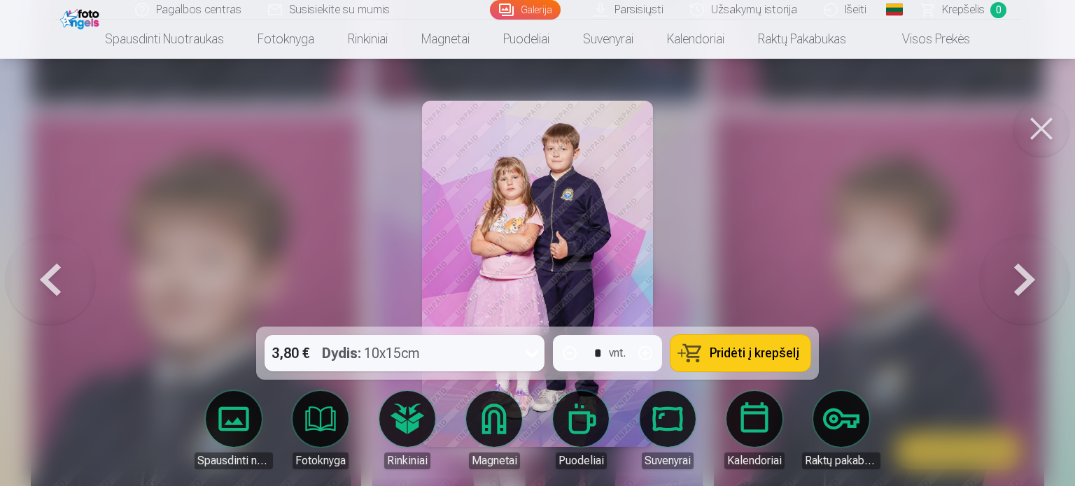
click at [1025, 276] on button at bounding box center [1025, 274] width 90 height 78
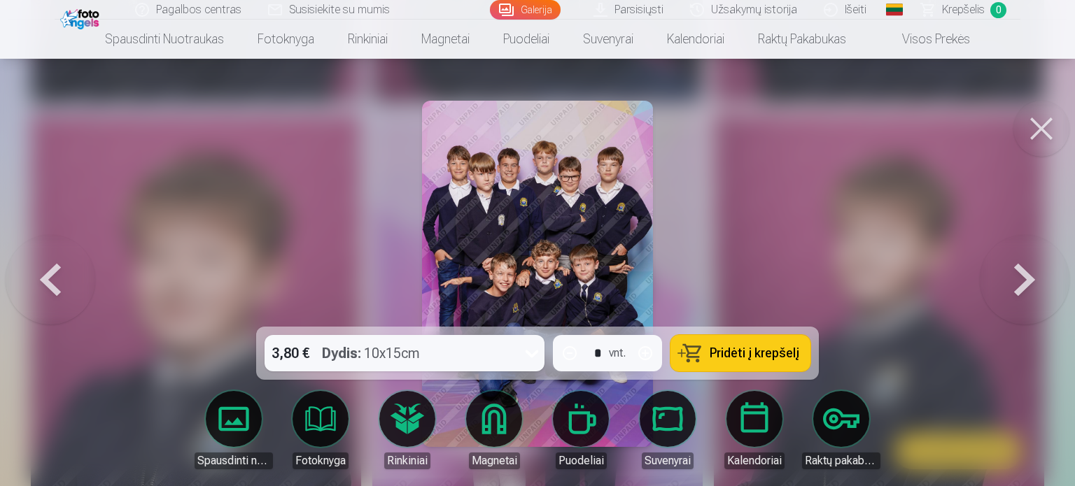
click at [1027, 268] on button at bounding box center [1025, 274] width 90 height 78
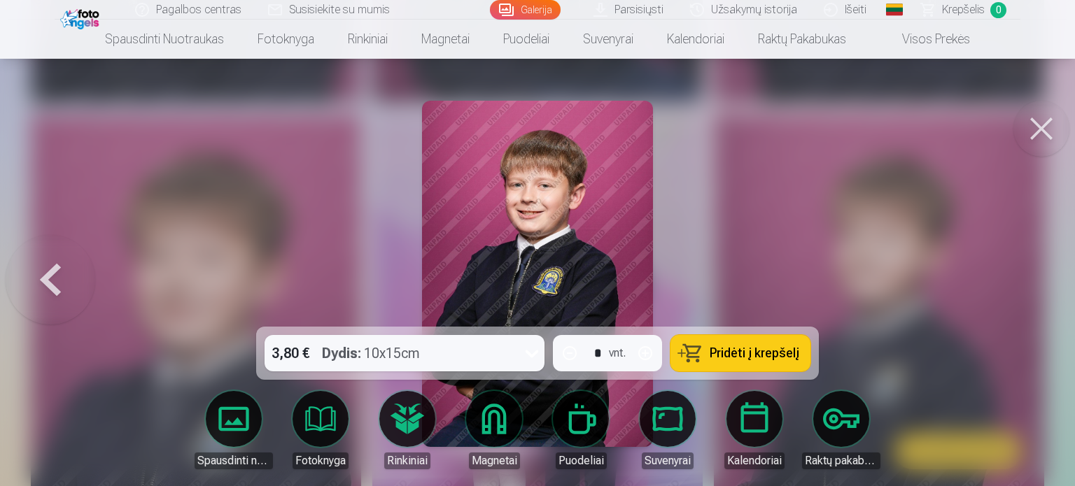
click at [1041, 118] on button at bounding box center [1041, 129] width 56 height 56
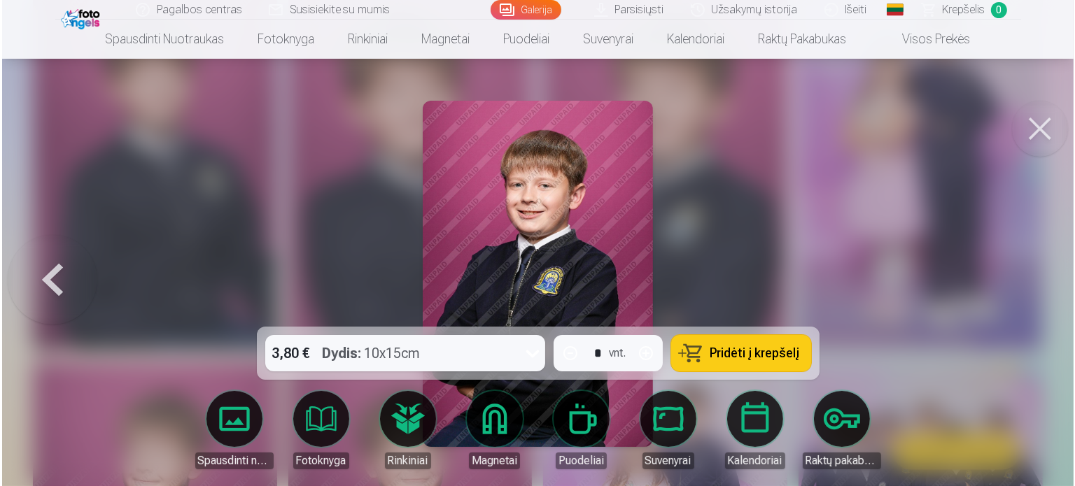
scroll to position [2396, 0]
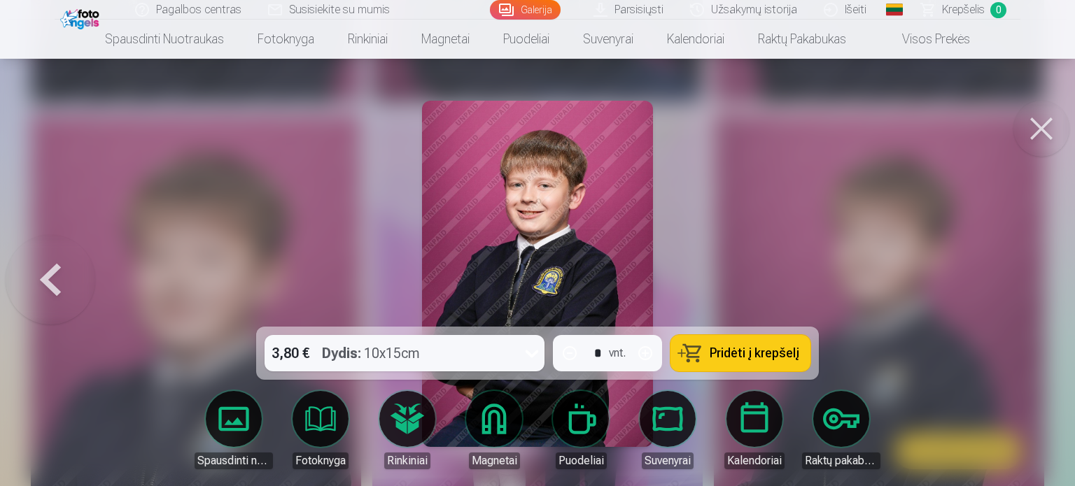
click at [1039, 127] on button at bounding box center [1041, 129] width 56 height 56
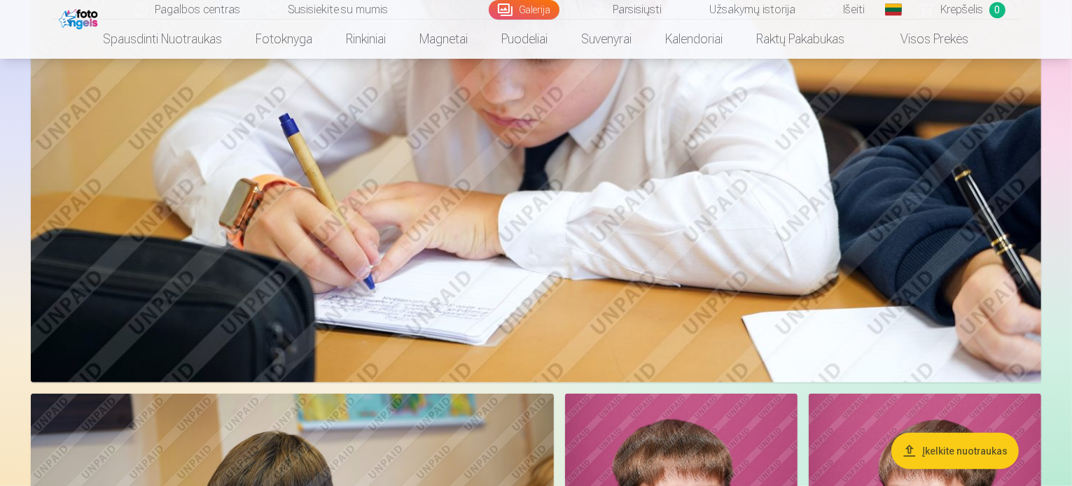
drag, startPoint x: 444, startPoint y: 131, endPoint x: 459, endPoint y: 120, distance: 18.5
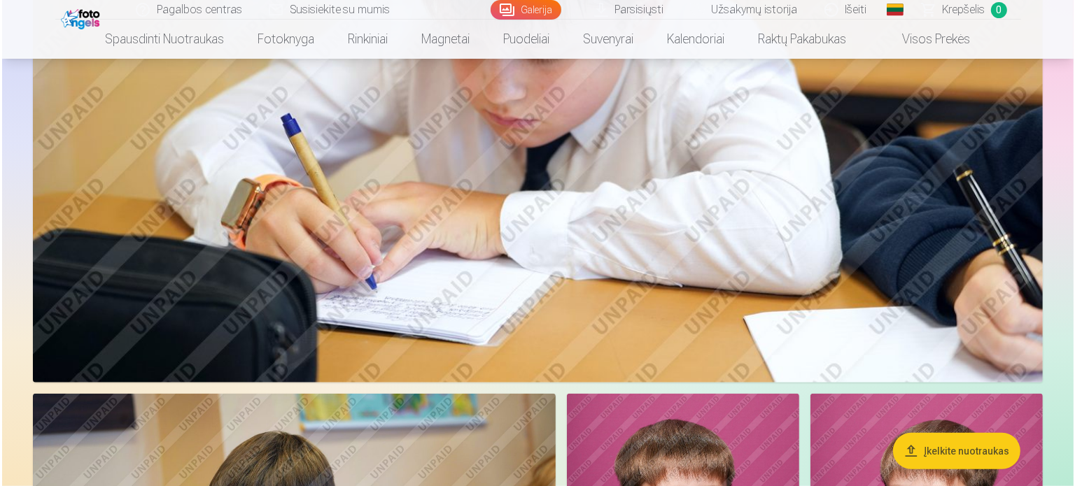
scroll to position [2396, 0]
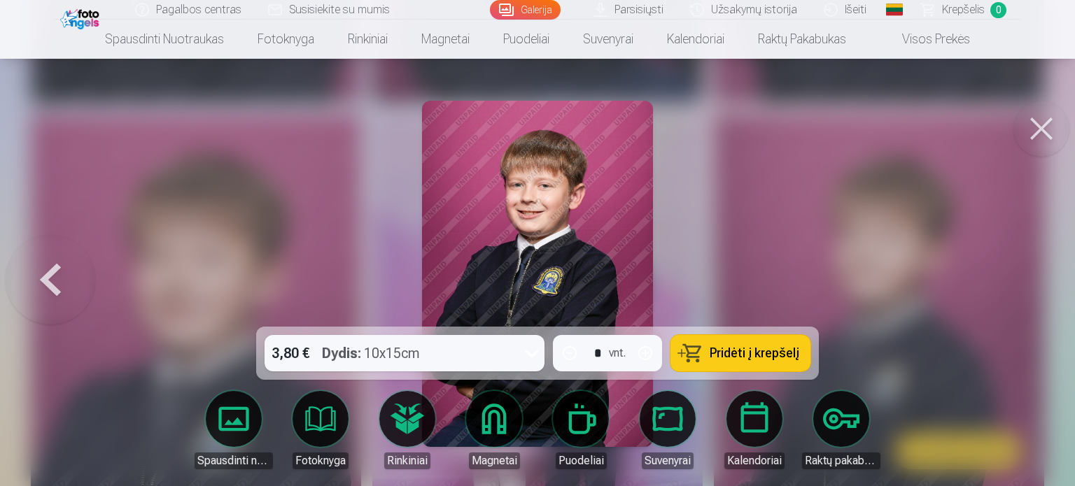
click at [1010, 133] on div at bounding box center [537, 243] width 1075 height 486
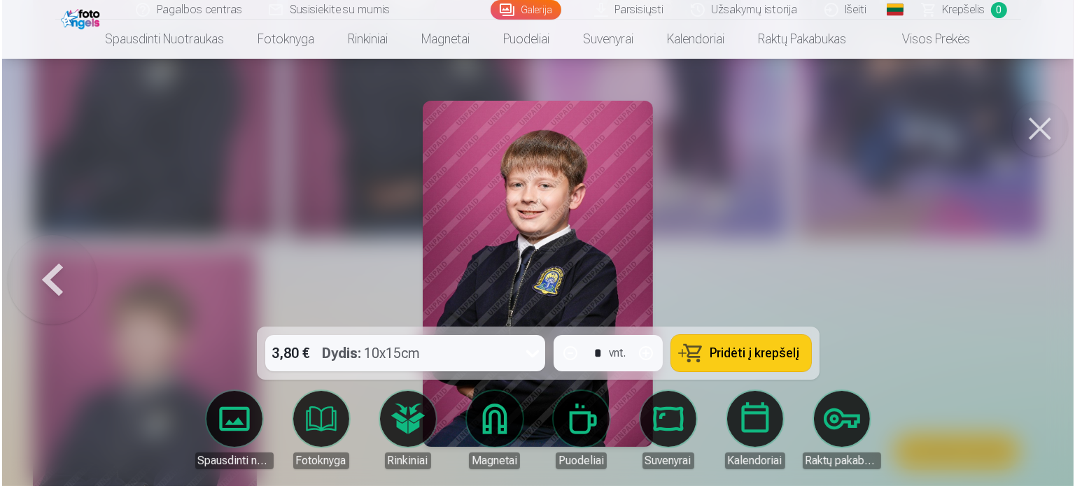
scroll to position [2396, 0]
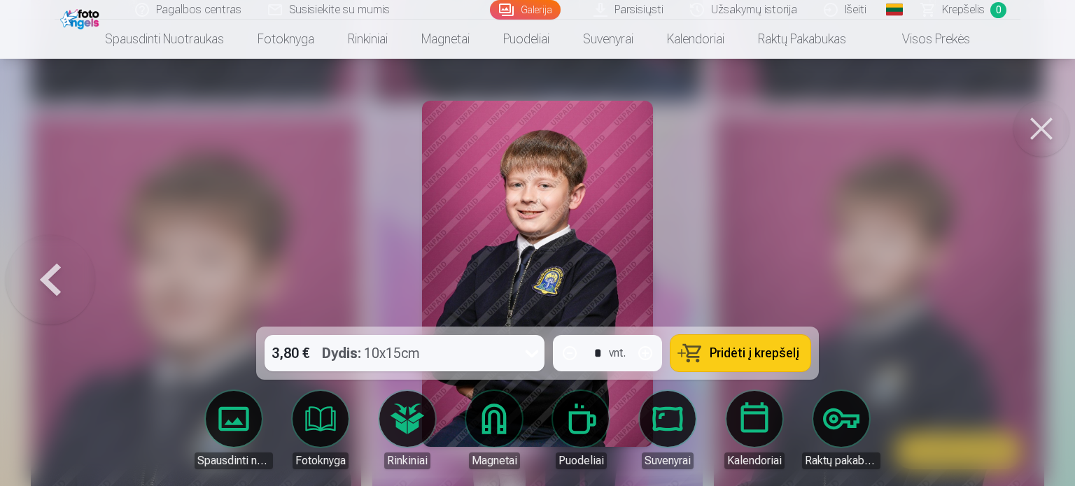
click at [1020, 116] on button at bounding box center [1041, 129] width 56 height 56
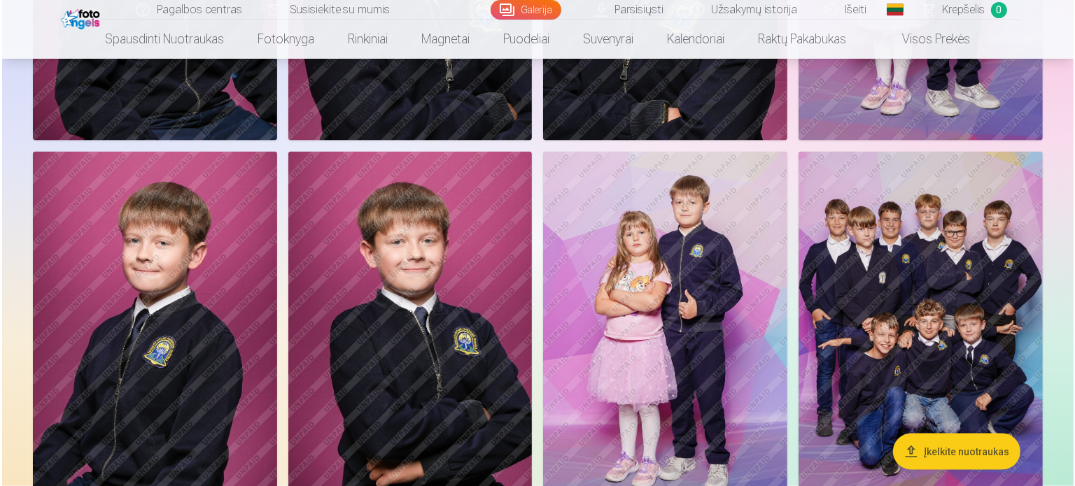
scroll to position [2396, 0]
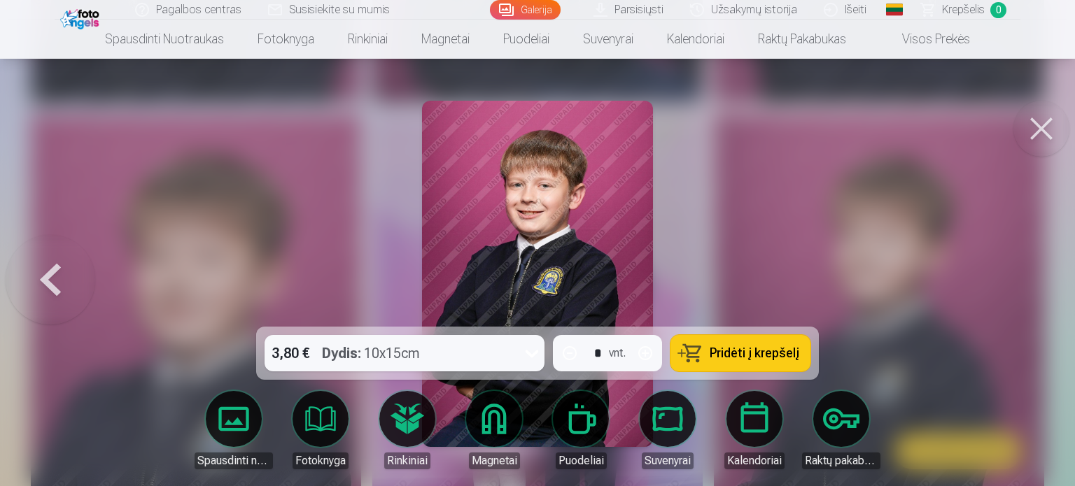
click at [1041, 128] on button at bounding box center [1041, 129] width 56 height 56
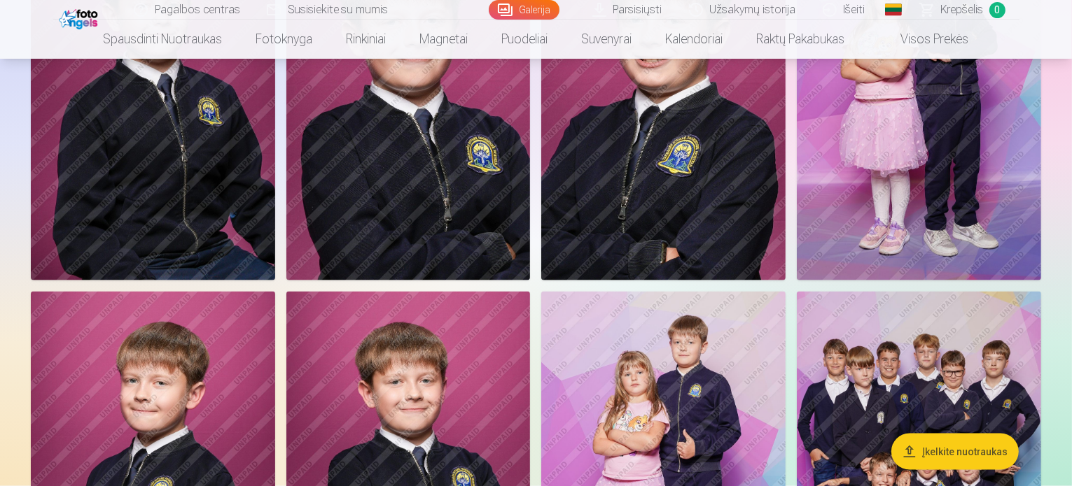
drag, startPoint x: 514, startPoint y: 234, endPoint x: 524, endPoint y: 227, distance: 12.0
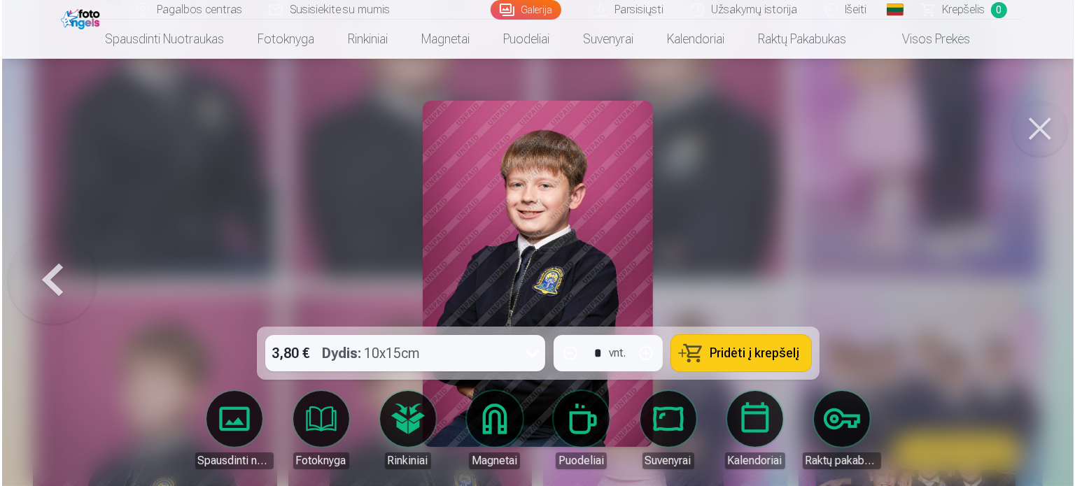
scroll to position [2396, 0]
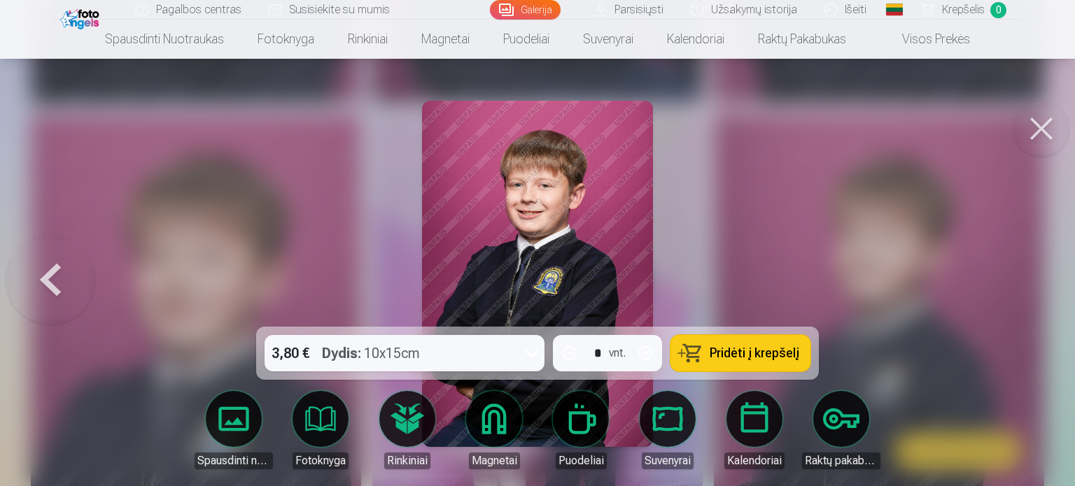
click at [1027, 106] on button at bounding box center [1041, 129] width 56 height 56
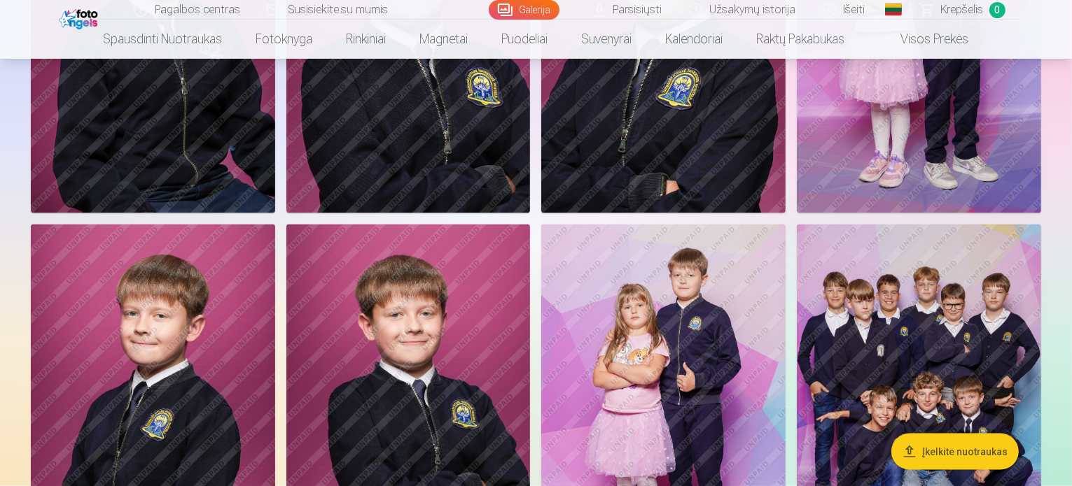
scroll to position [2040, 0]
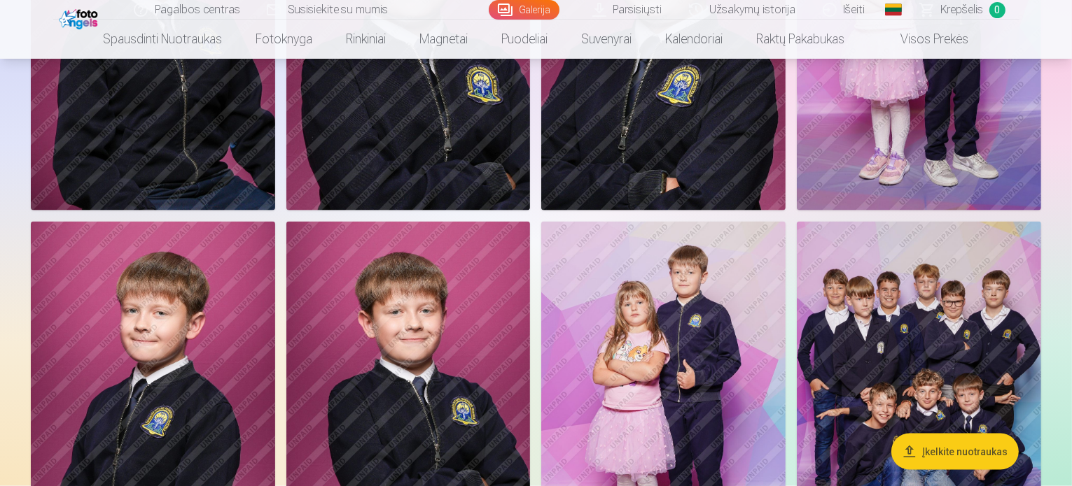
click at [275, 167] on img at bounding box center [153, 28] width 244 height 366
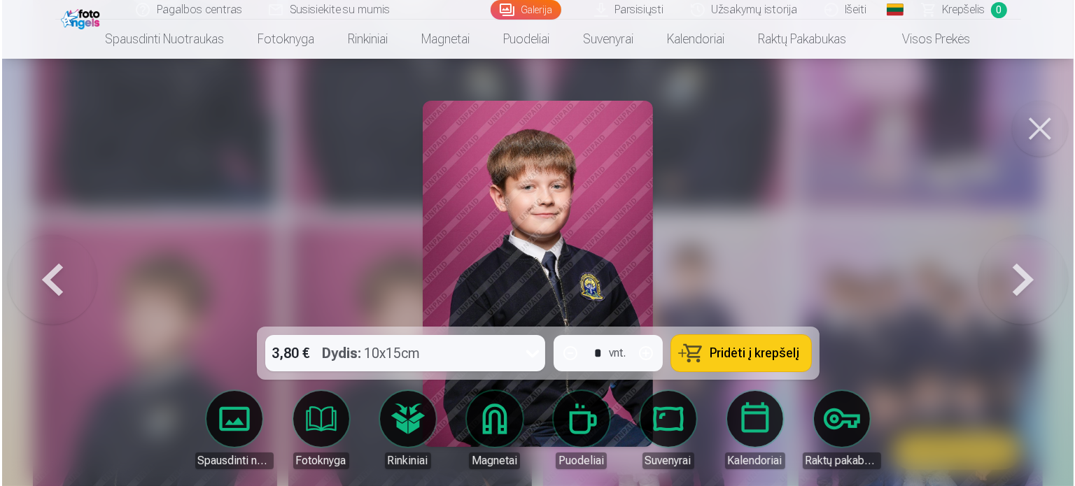
scroll to position [2046, 0]
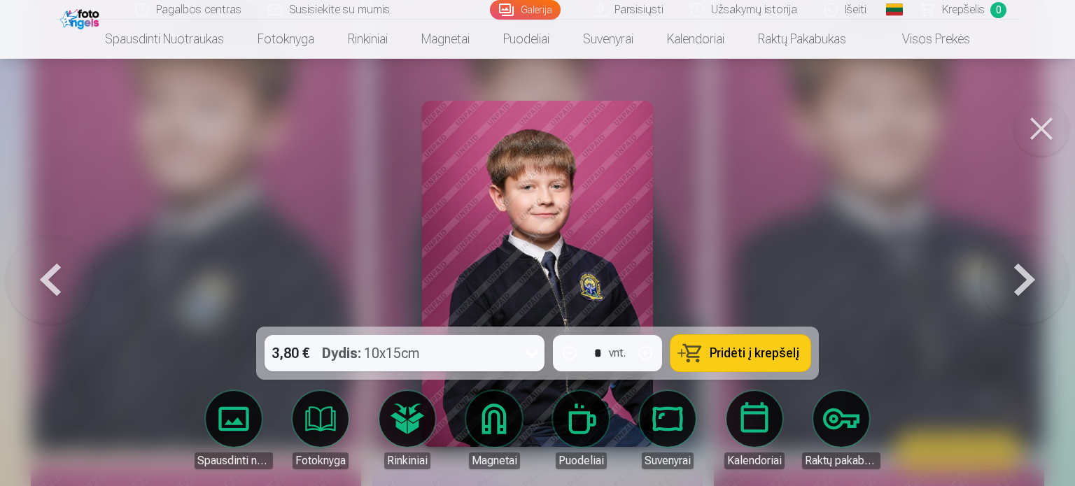
click at [991, 251] on button at bounding box center [1025, 274] width 90 height 78
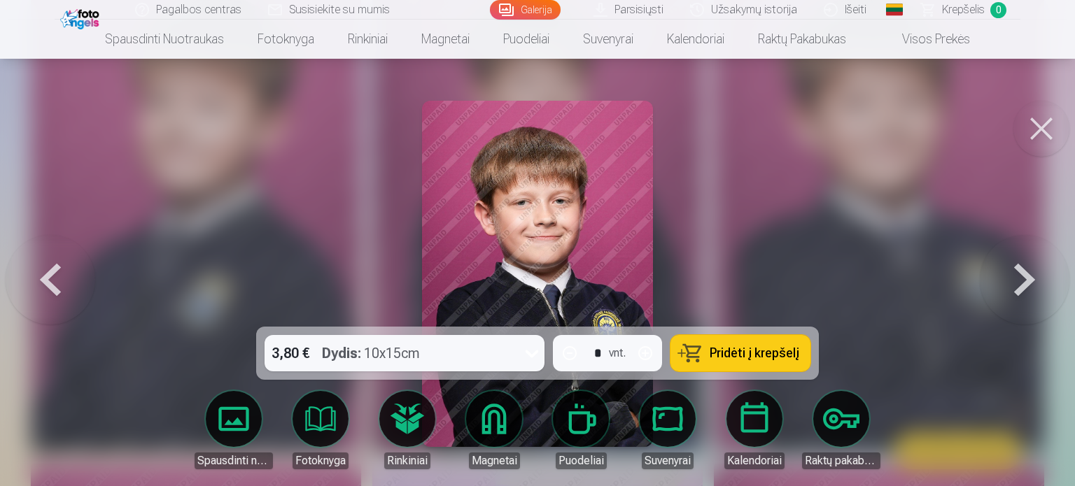
click at [1007, 255] on button at bounding box center [1025, 274] width 90 height 78
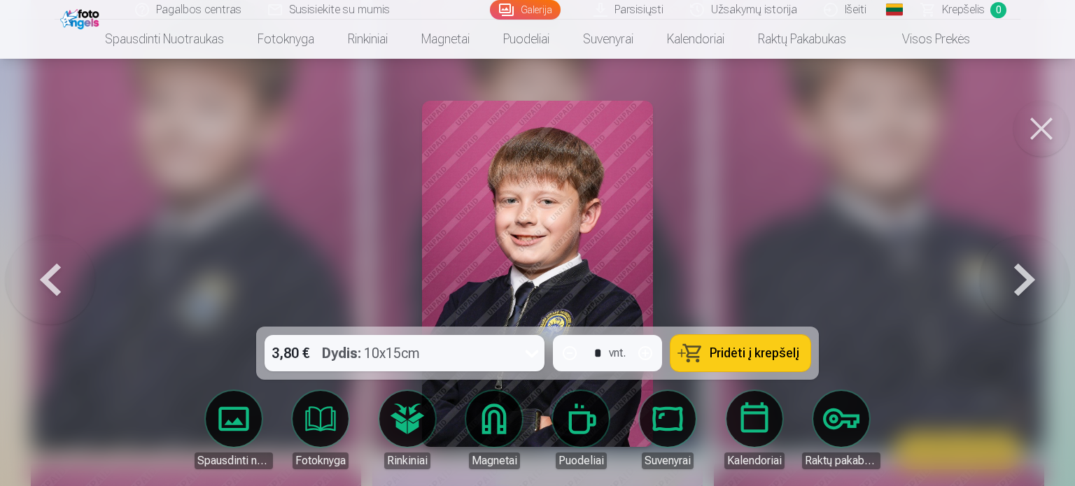
click at [1007, 256] on button at bounding box center [1025, 274] width 90 height 78
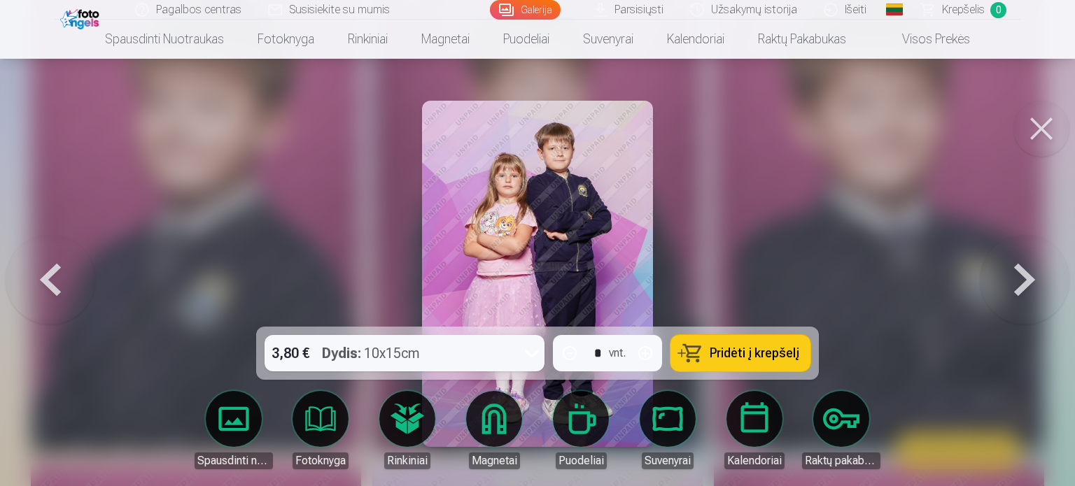
click at [95, 285] on div "3,80 € Dydis : 10x15cm * vnt. Pridėti į krepšelį Spausdinti nuotraukas Fotoknyg…" at bounding box center [537, 17] width 1025 height 3829
click at [45, 300] on button at bounding box center [51, 274] width 90 height 78
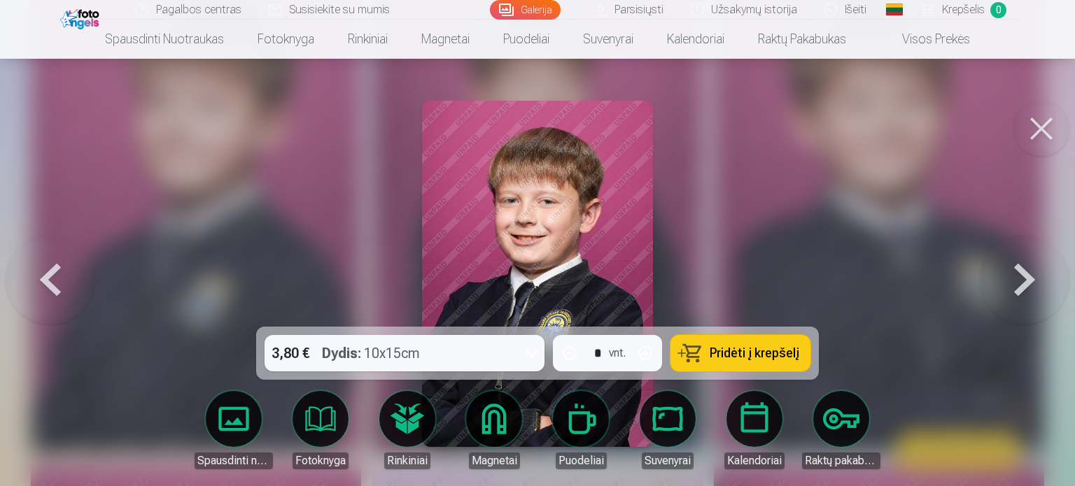
click at [1019, 127] on button at bounding box center [1041, 129] width 56 height 56
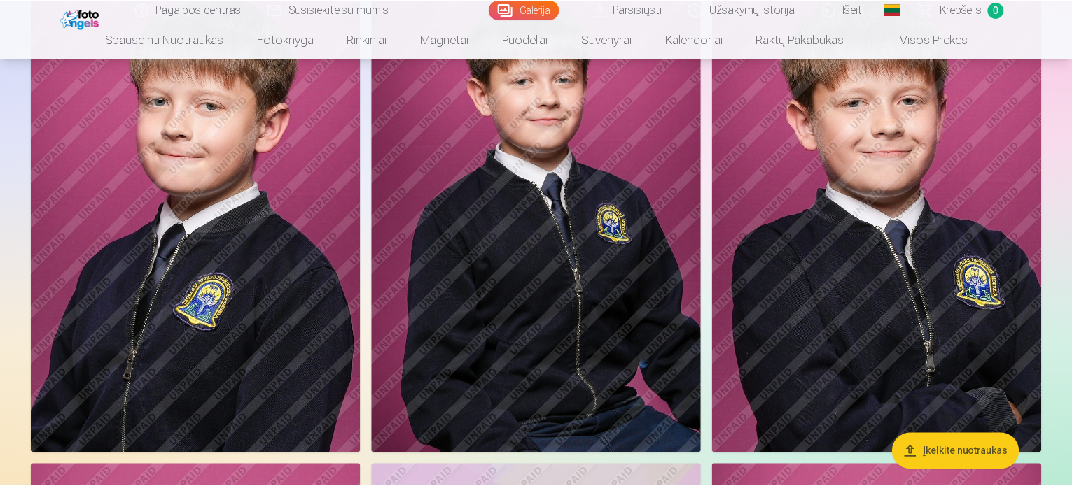
scroll to position [2040, 0]
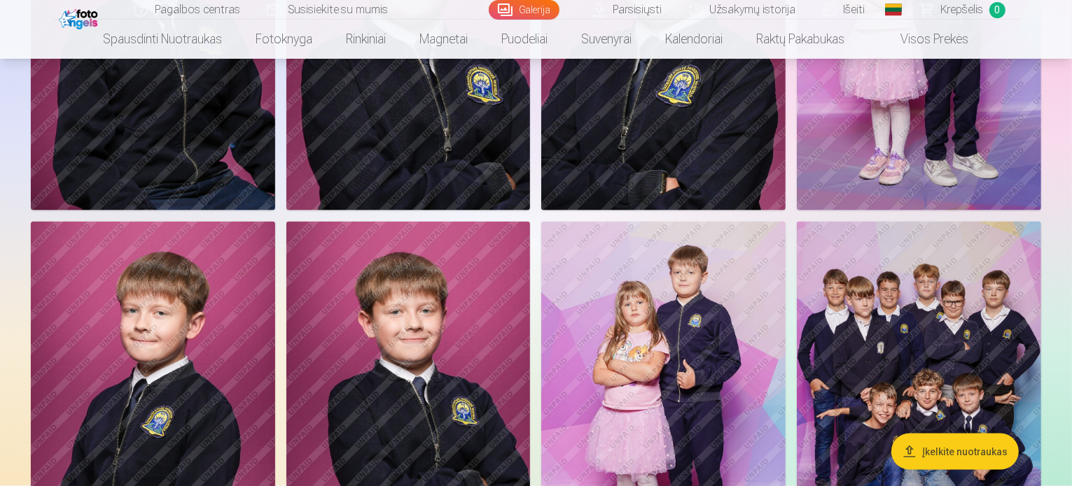
drag, startPoint x: 583, startPoint y: 206, endPoint x: 584, endPoint y: 195, distance: 10.6
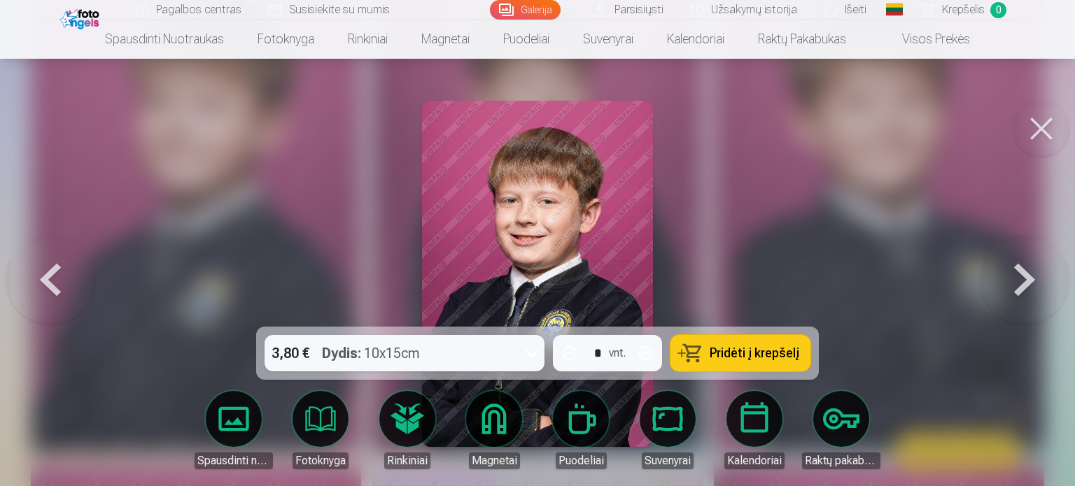
click at [1048, 120] on button at bounding box center [1041, 129] width 56 height 56
click at [1058, 129] on button at bounding box center [1041, 129] width 56 height 56
click at [1044, 119] on button at bounding box center [1041, 129] width 56 height 56
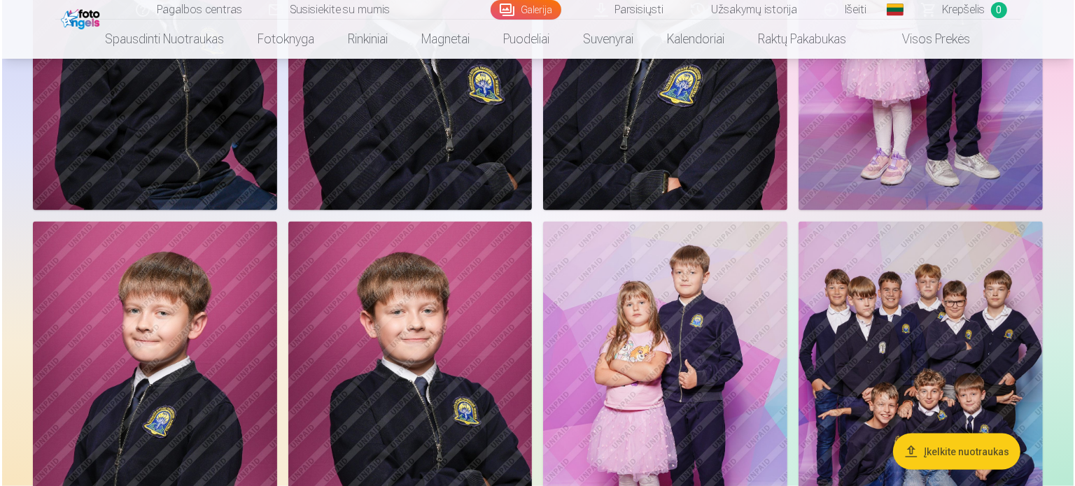
scroll to position [2046, 0]
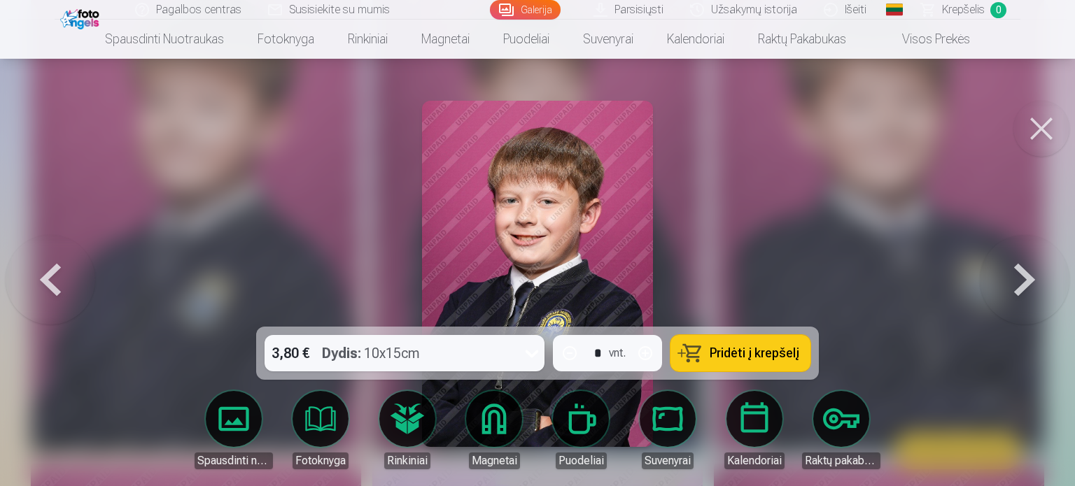
drag, startPoint x: 1018, startPoint y: 126, endPoint x: 1016, endPoint y: 134, distance: 8.0
click at [1016, 134] on button at bounding box center [1041, 129] width 56 height 56
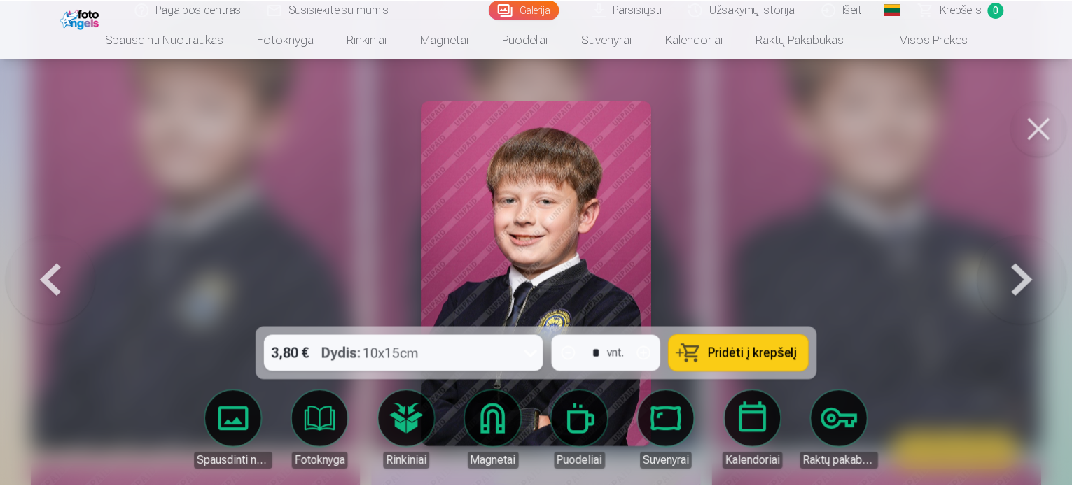
scroll to position [2040, 0]
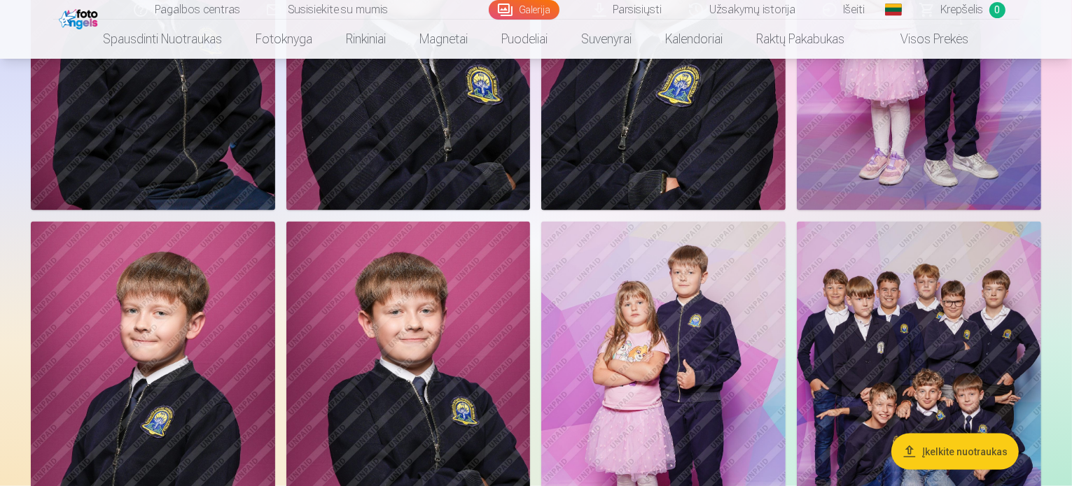
drag, startPoint x: 232, startPoint y: 366, endPoint x: 246, endPoint y: 315, distance: 53.0
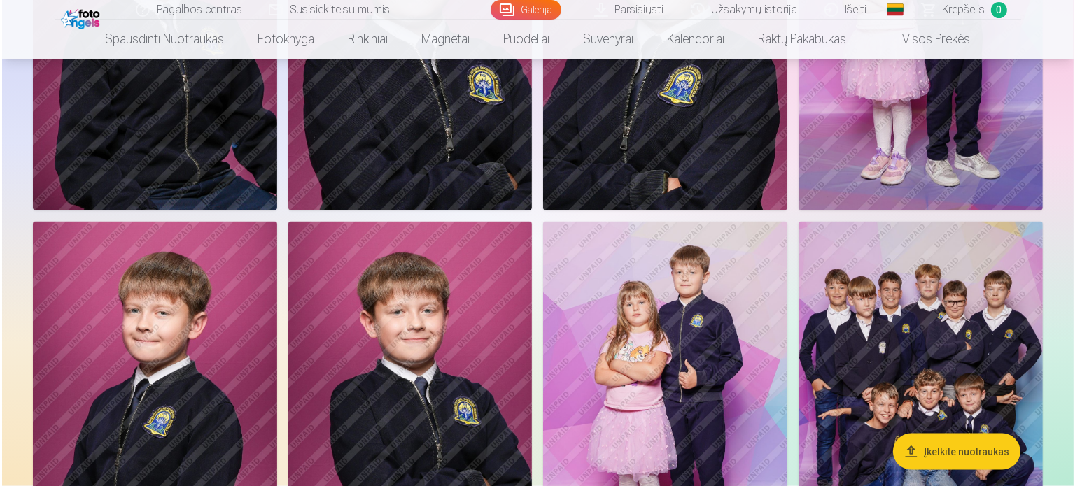
scroll to position [2046, 0]
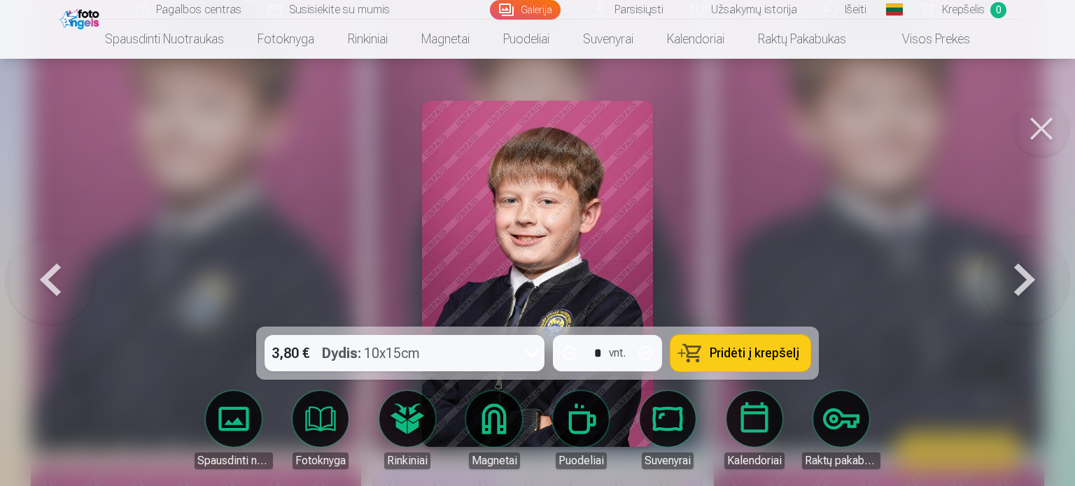
click at [1025, 136] on button at bounding box center [1041, 129] width 56 height 56
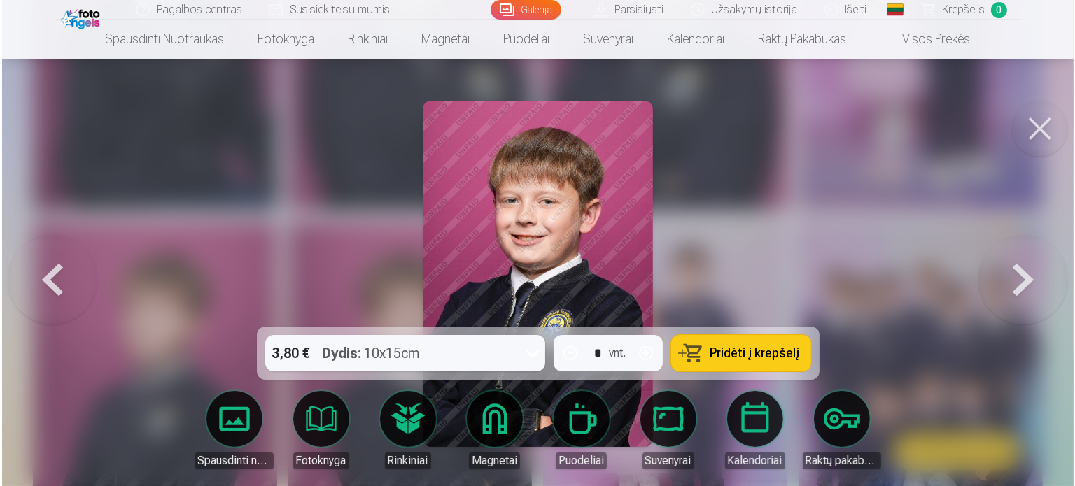
scroll to position [2046, 0]
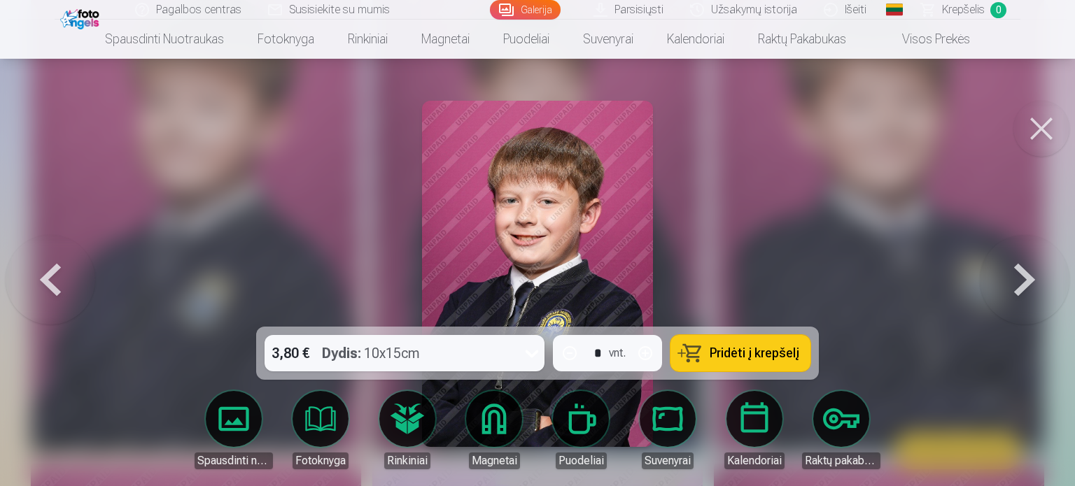
drag, startPoint x: 1034, startPoint y: 117, endPoint x: 800, endPoint y: 85, distance: 235.9
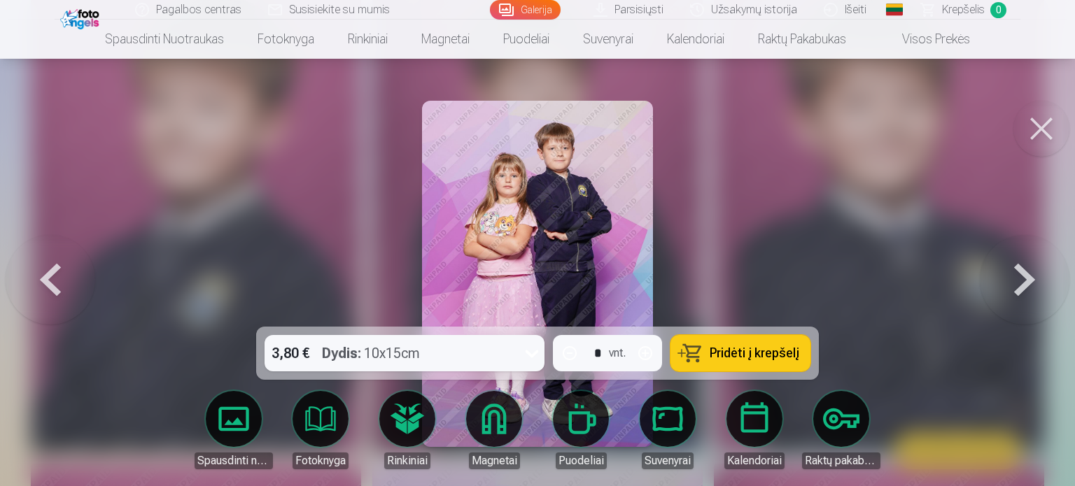
drag, startPoint x: 1074, startPoint y: 185, endPoint x: 1074, endPoint y: 148, distance: 37.1
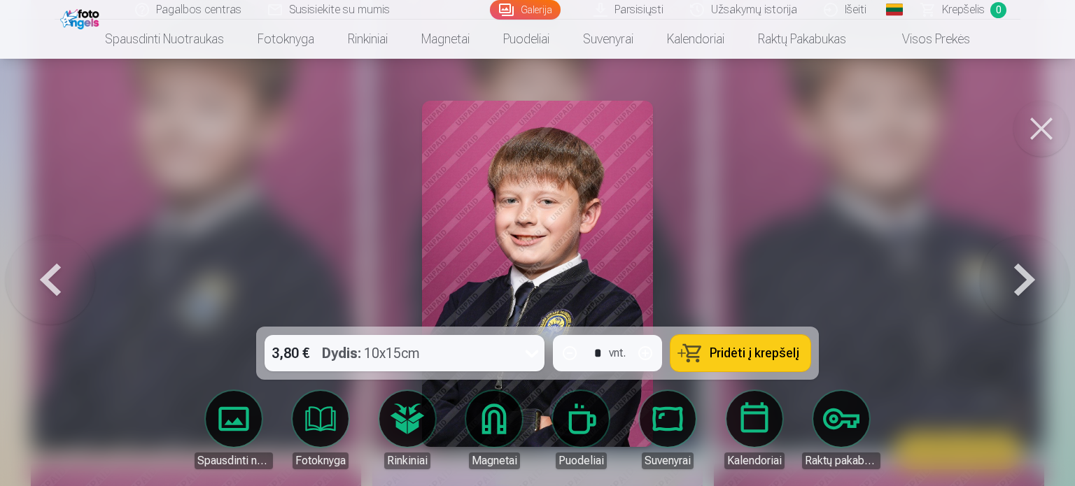
click at [1045, 139] on button at bounding box center [1041, 129] width 56 height 56
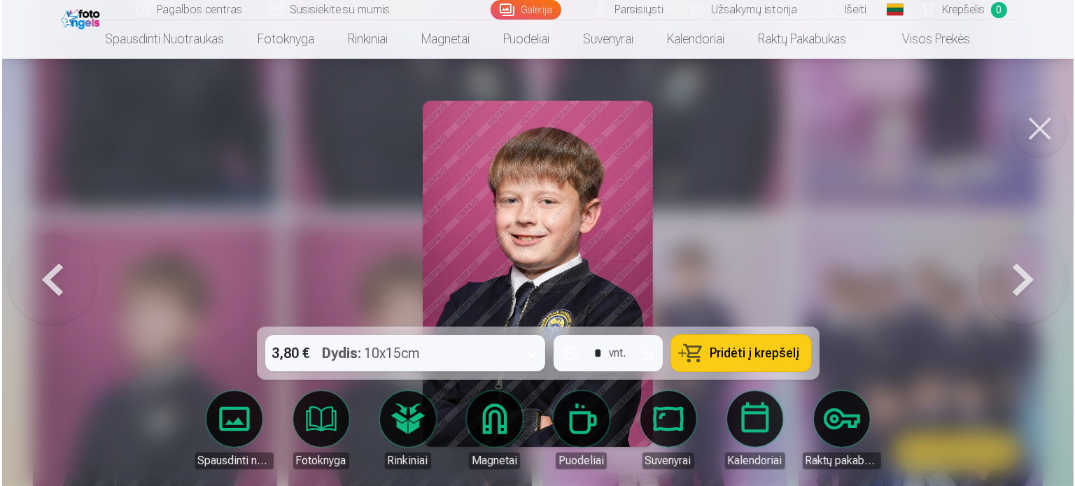
scroll to position [2046, 0]
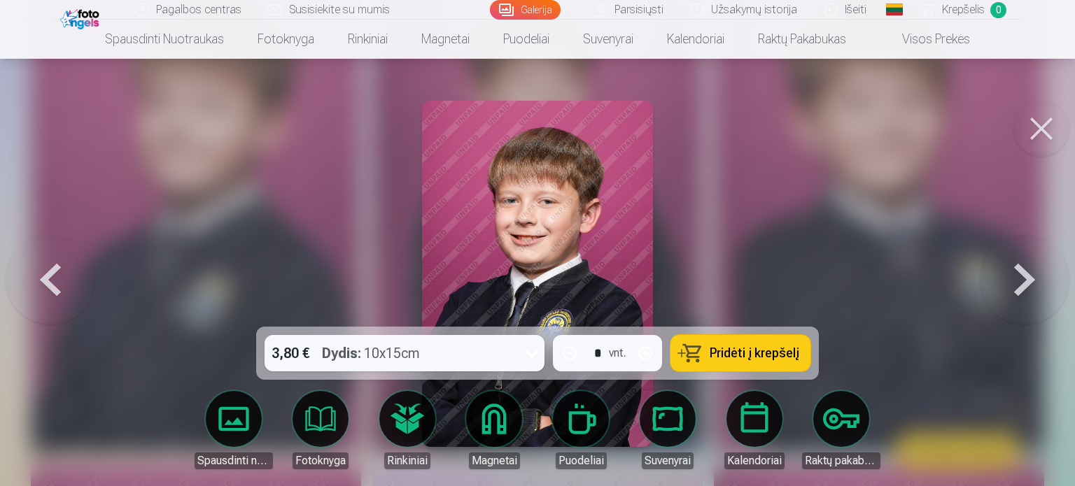
click at [1035, 129] on button at bounding box center [1041, 129] width 56 height 56
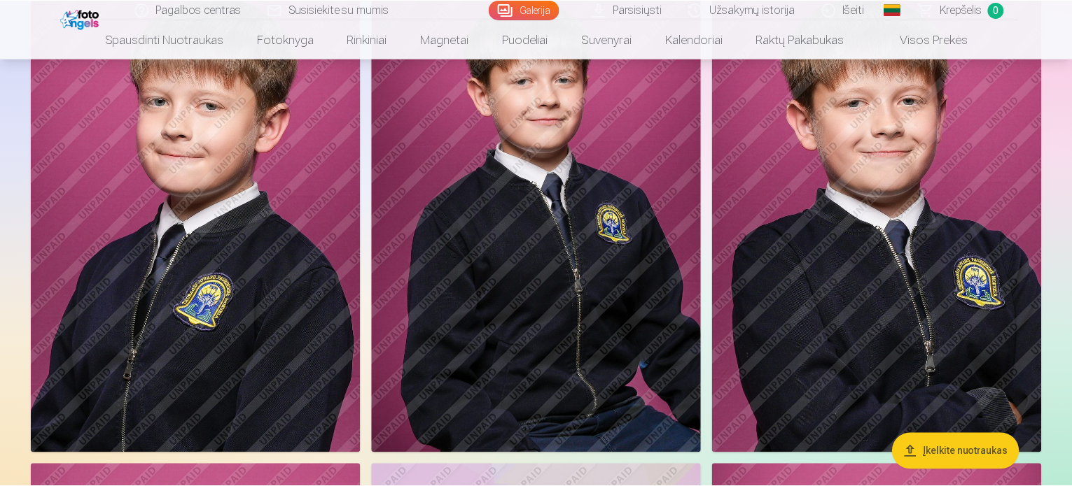
scroll to position [2040, 0]
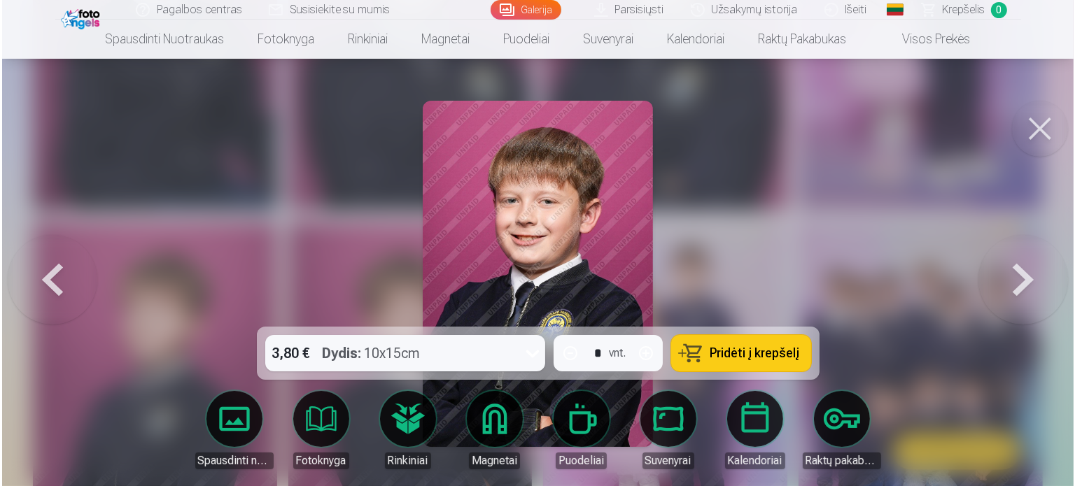
scroll to position [2046, 0]
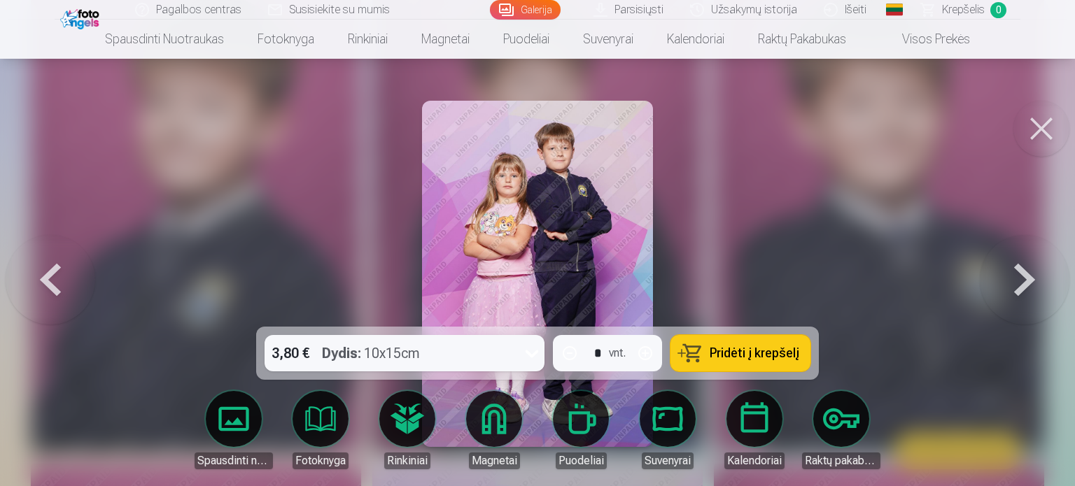
drag, startPoint x: 1055, startPoint y: 137, endPoint x: 1024, endPoint y: 106, distance: 44.0
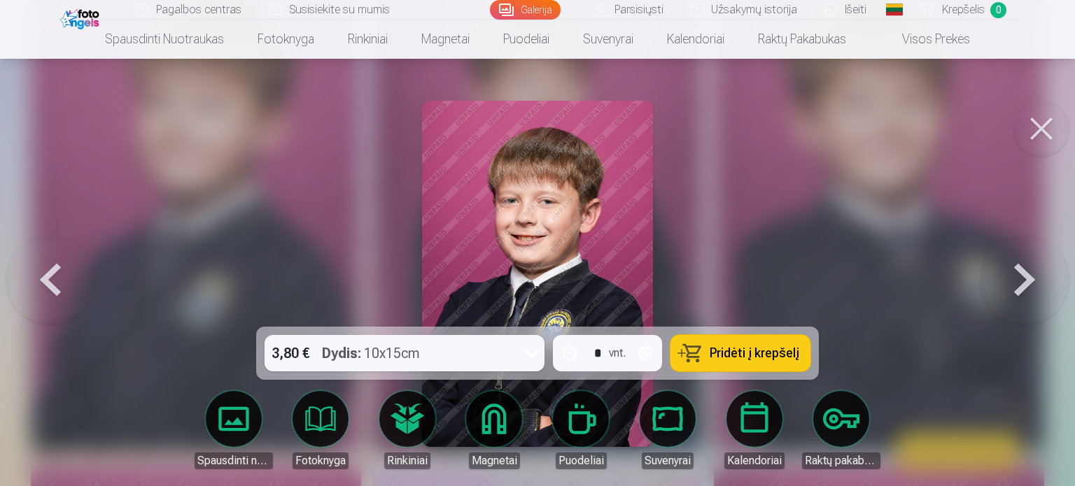
click at [1031, 129] on button at bounding box center [1041, 129] width 56 height 56
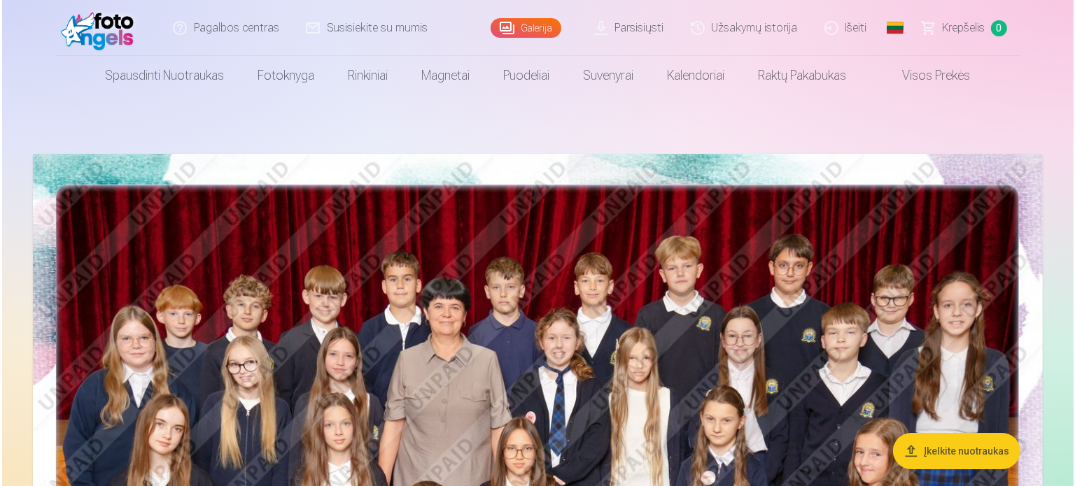
scroll to position [2046, 0]
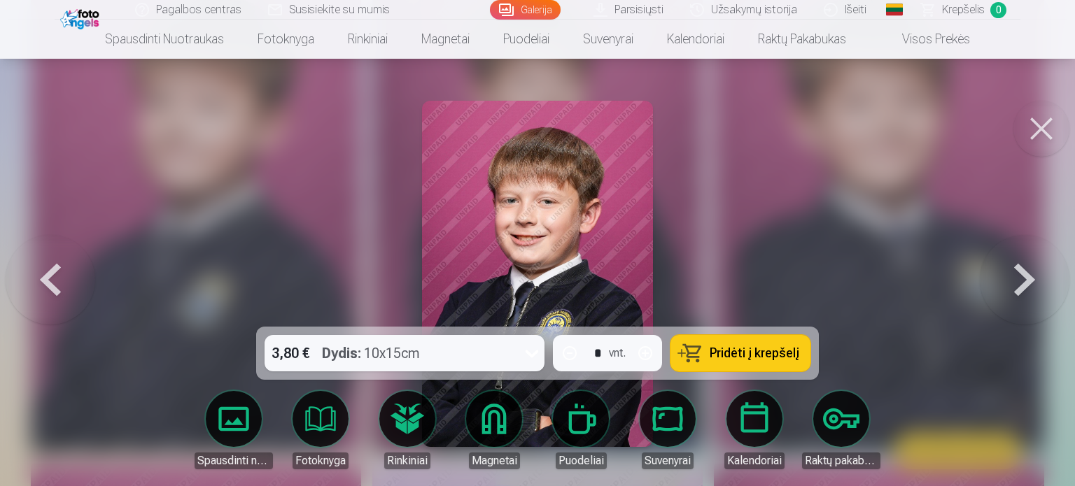
click at [1011, 139] on div at bounding box center [537, 243] width 1075 height 486
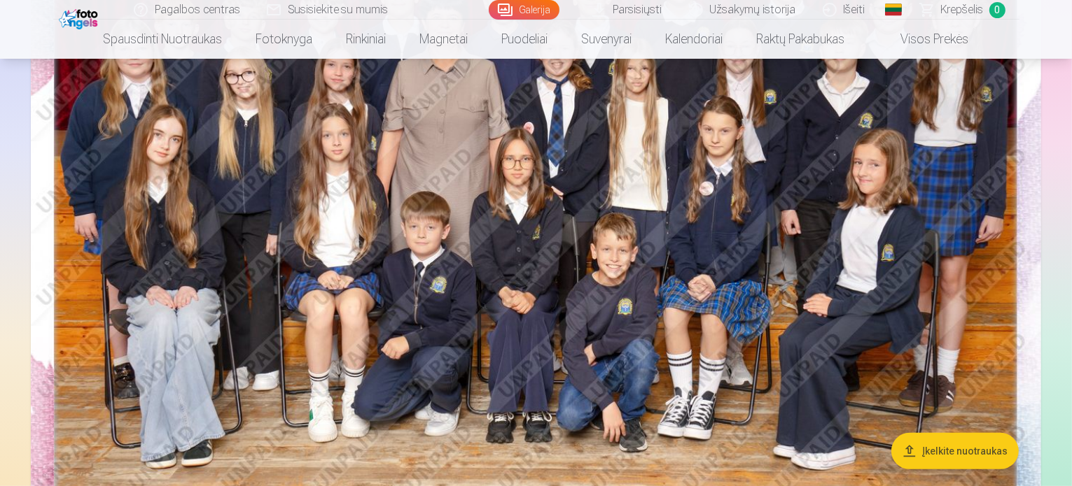
scroll to position [10, 0]
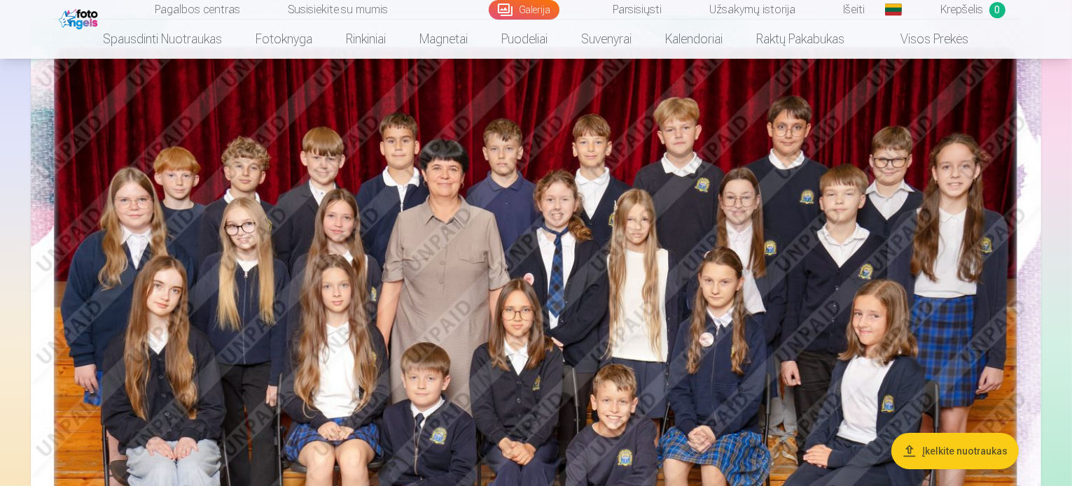
scroll to position [140, 0]
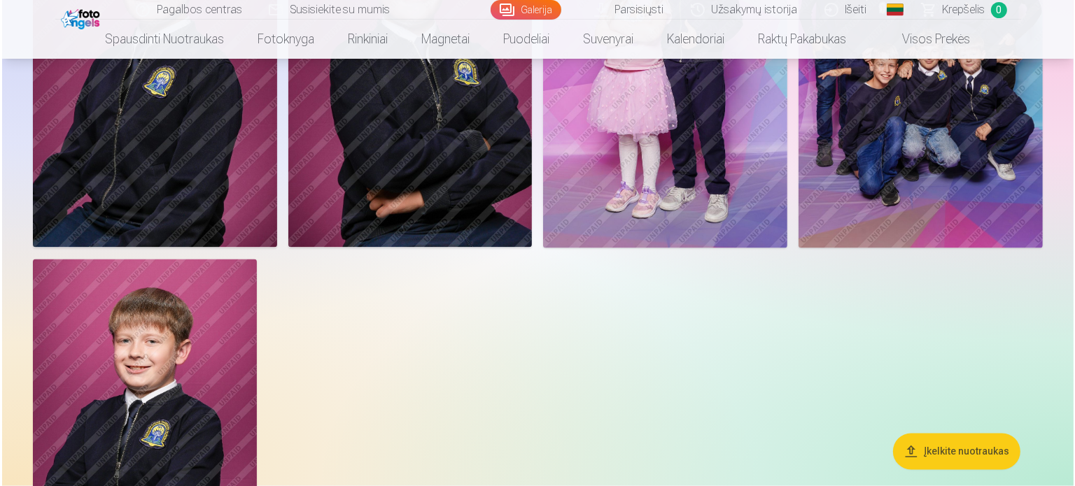
scroll to position [2385, 0]
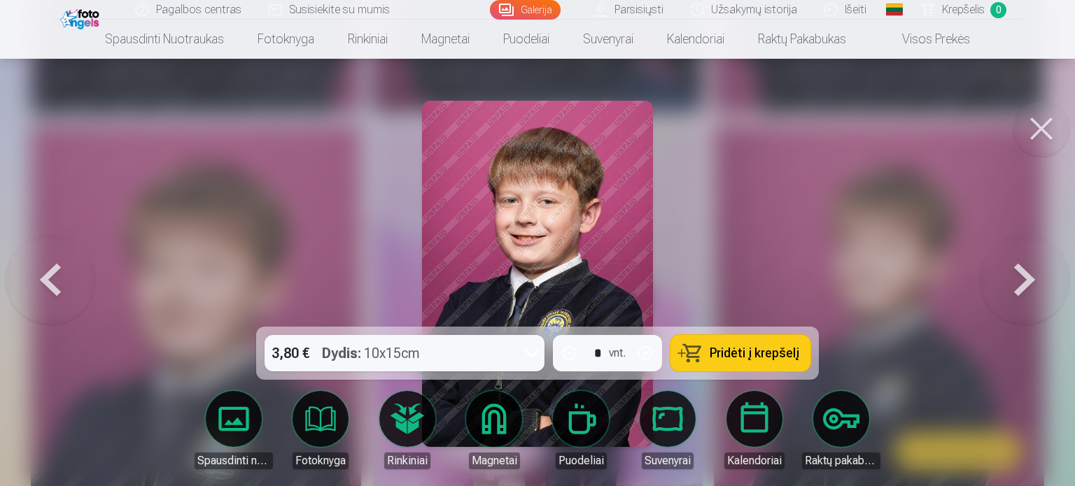
click at [1045, 118] on button at bounding box center [1041, 129] width 56 height 56
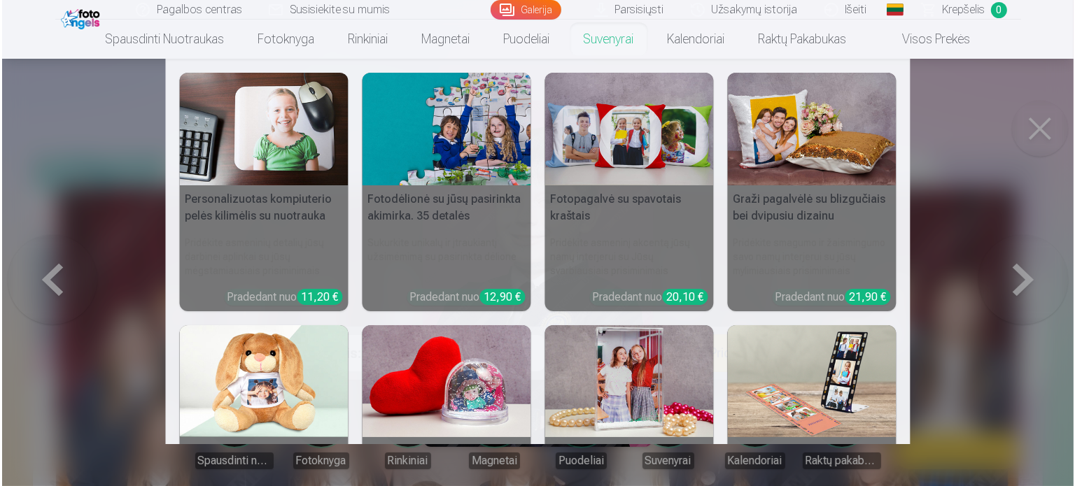
scroll to position [2385, 0]
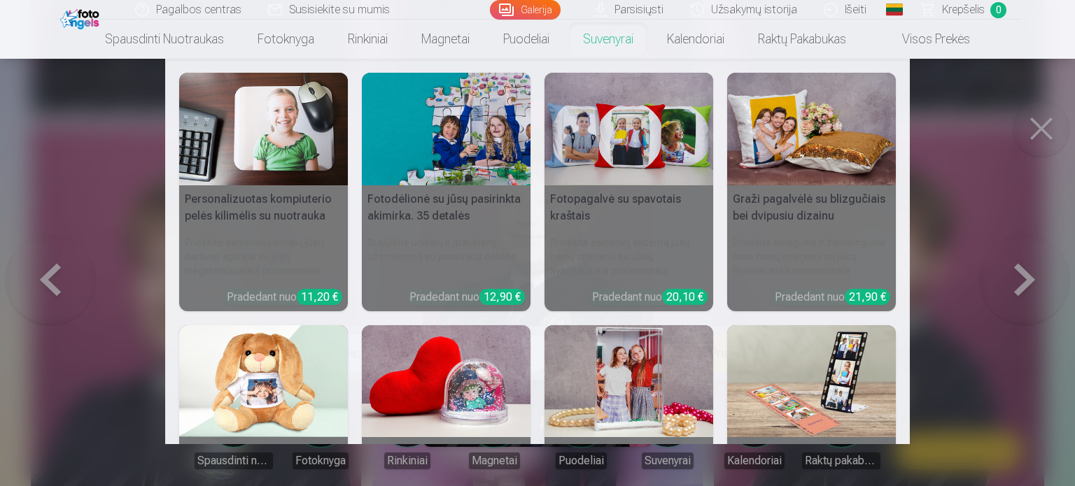
click at [976, 80] on nav "Personalizuotas kompiuterio pelės kilimėlis su nuotrauka Pridėkite asmeninių de…" at bounding box center [537, 252] width 1075 height 386
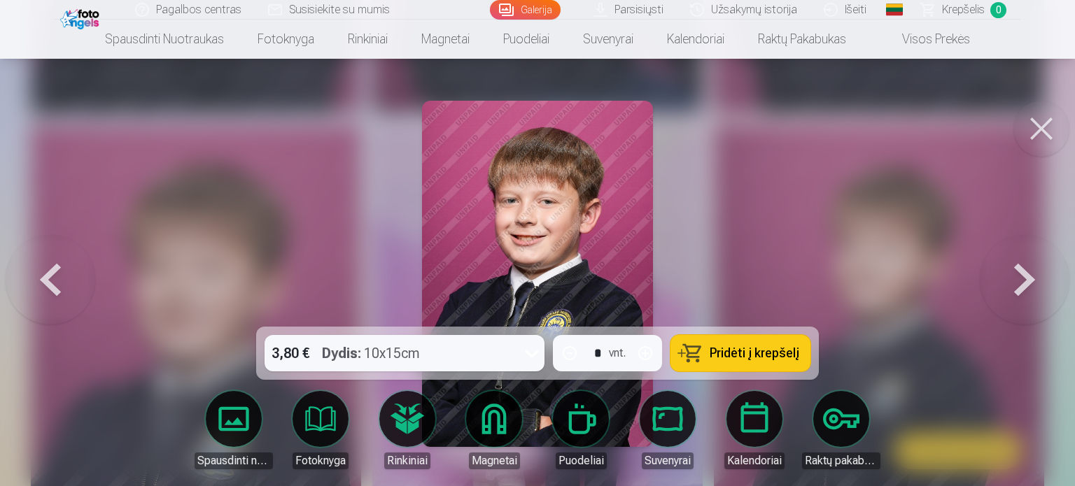
click at [1045, 120] on button at bounding box center [1041, 129] width 56 height 56
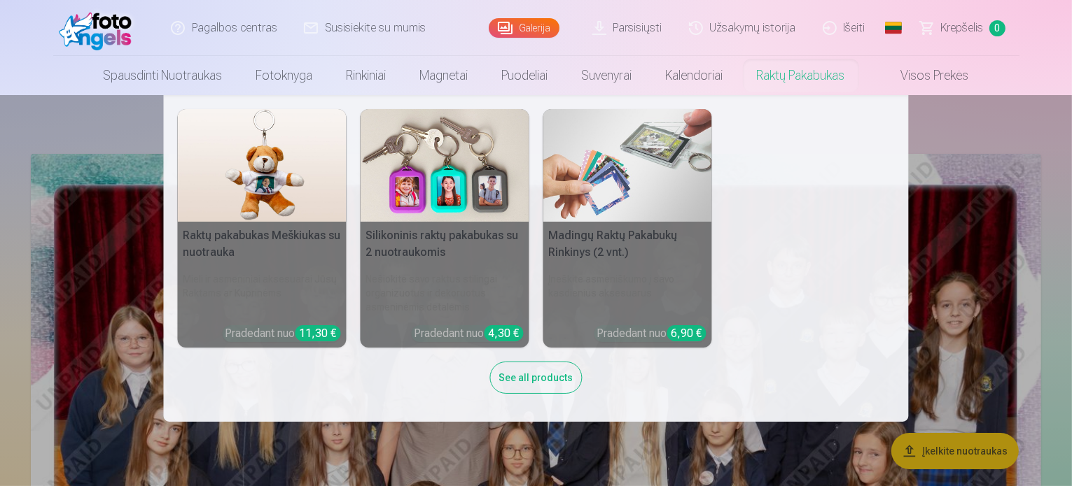
click at [523, 378] on div "See all products" at bounding box center [536, 378] width 92 height 32
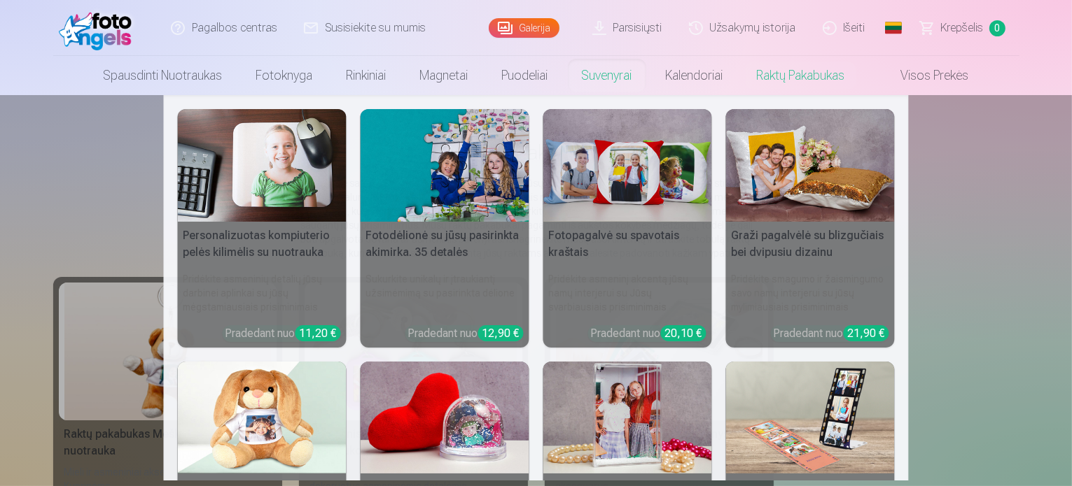
click at [101, 195] on nav "Personalizuotas kompiuterio pelės kilimėlis su nuotrauka Pridėkite asmeninių de…" at bounding box center [536, 288] width 1072 height 386
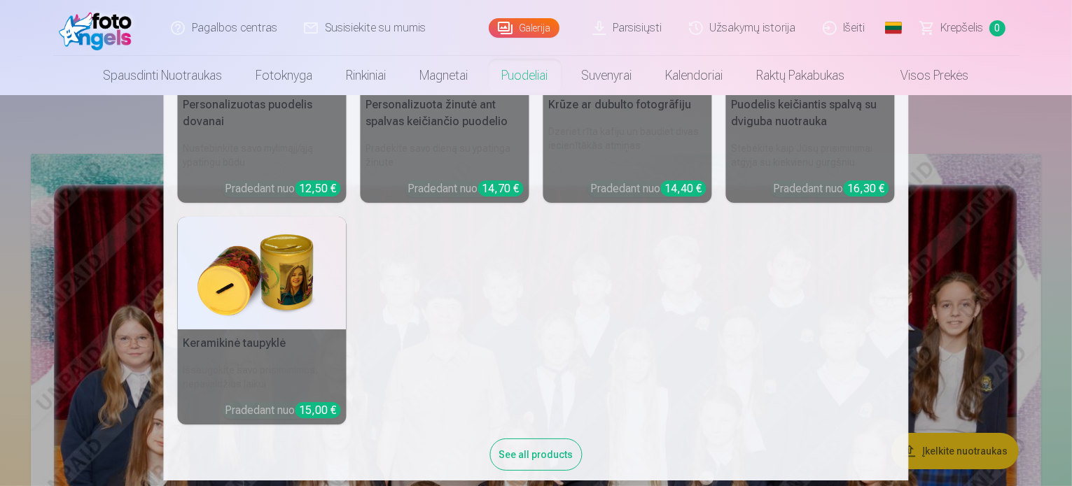
scroll to position [403, 0]
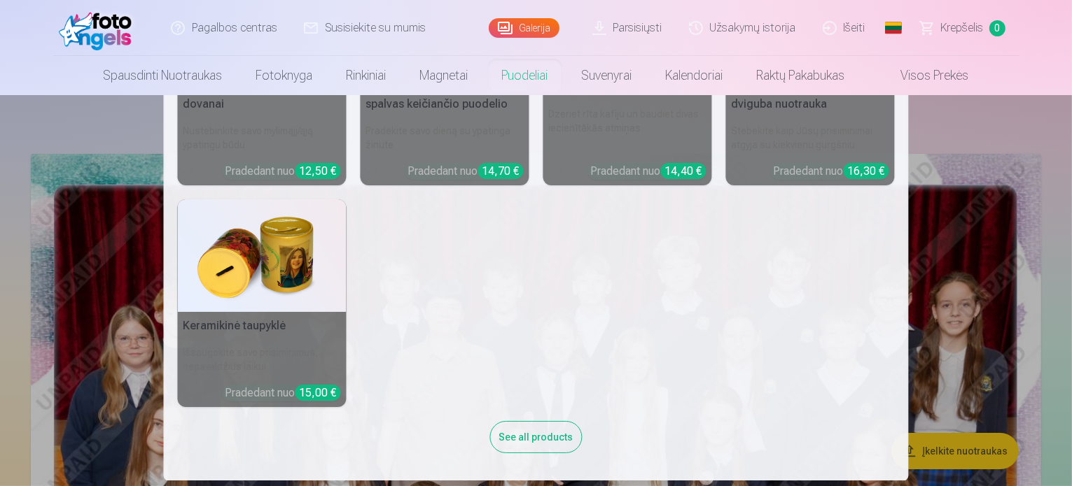
click at [532, 432] on div "See all products" at bounding box center [536, 437] width 92 height 32
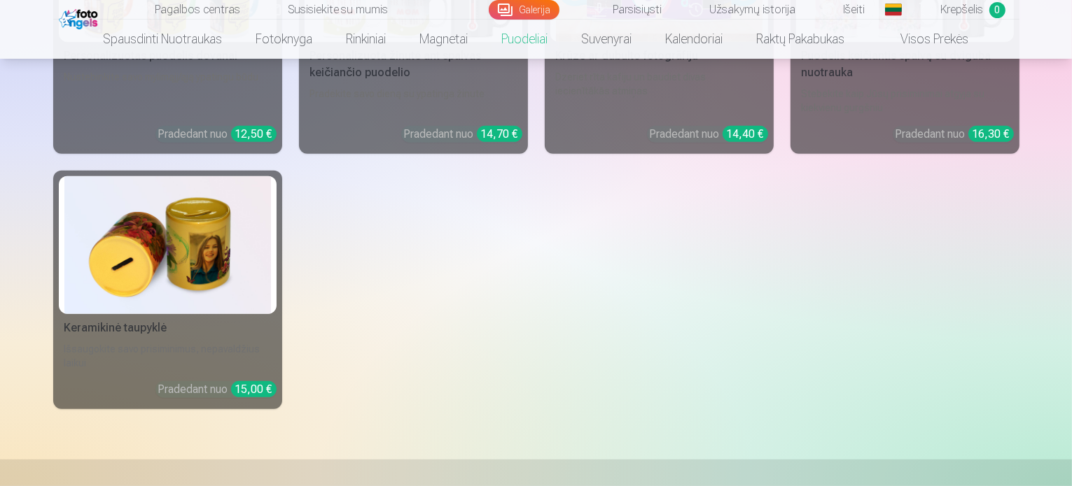
scroll to position [420, 0]
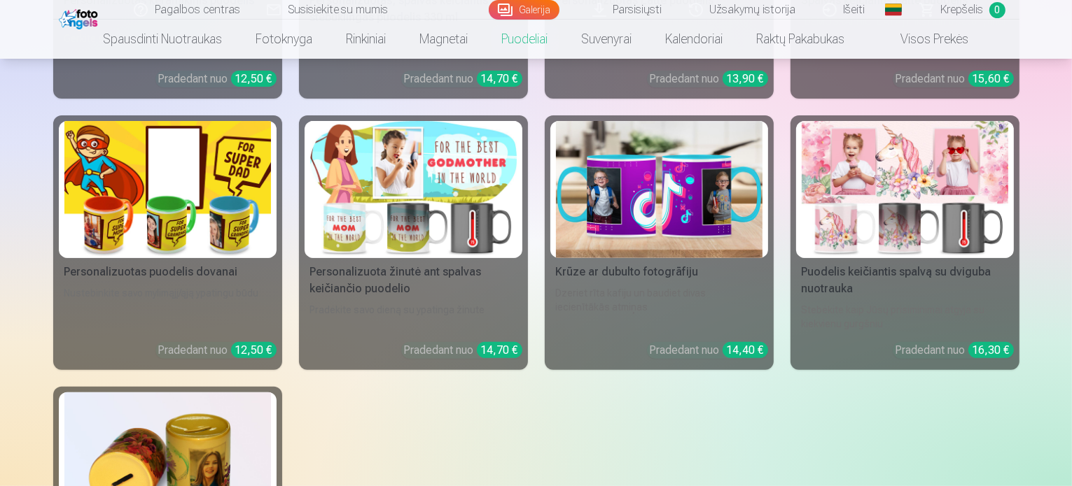
drag, startPoint x: 62, startPoint y: 50, endPoint x: 55, endPoint y: 34, distance: 17.6
